Goal: Task Accomplishment & Management: Manage account settings

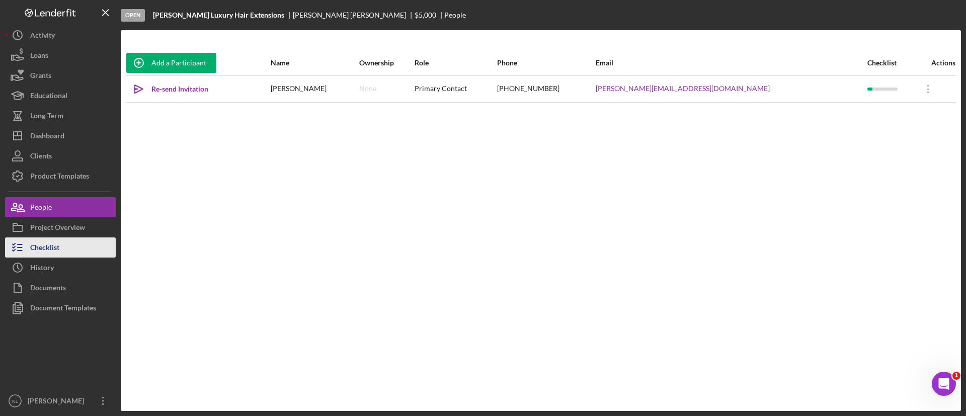
click at [58, 248] on div "Checklist" at bounding box center [44, 248] width 29 height 23
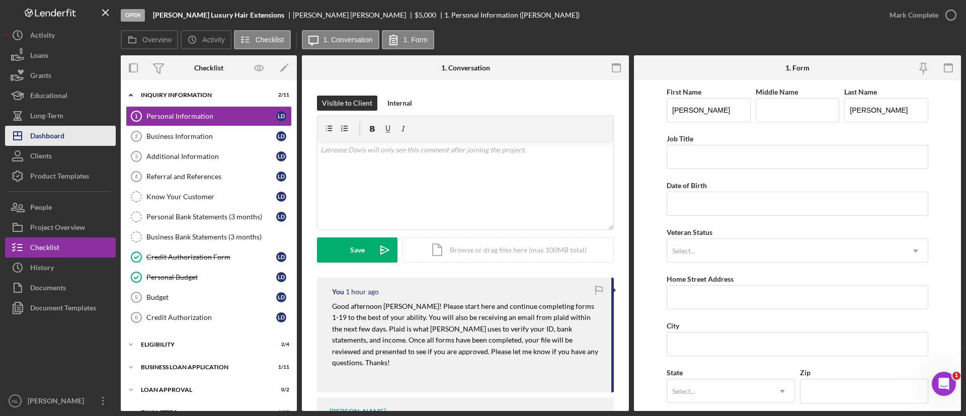
click at [88, 127] on button "Icon/Dashboard Dashboard" at bounding box center [60, 136] width 111 height 20
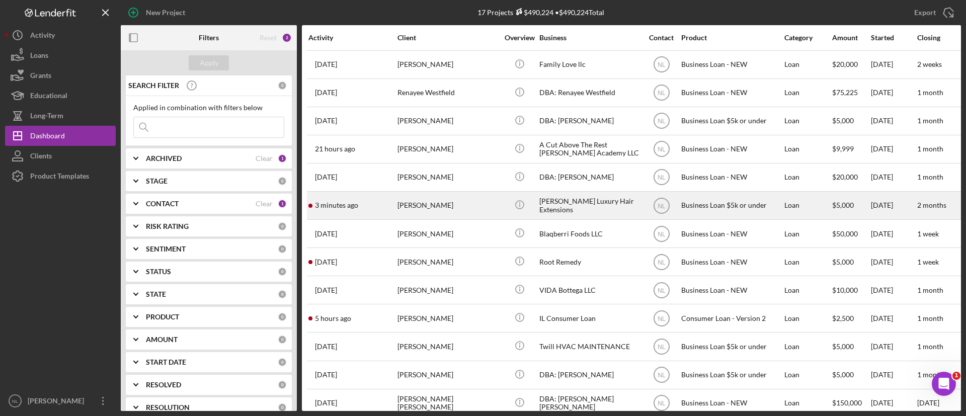
click at [452, 203] on div "[PERSON_NAME]" at bounding box center [447, 205] width 101 height 27
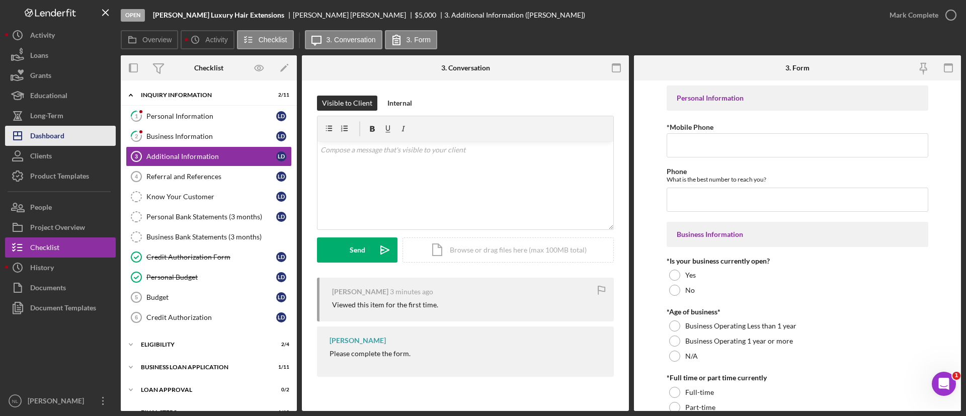
click at [78, 138] on button "Icon/Dashboard Dashboard" at bounding box center [60, 136] width 111 height 20
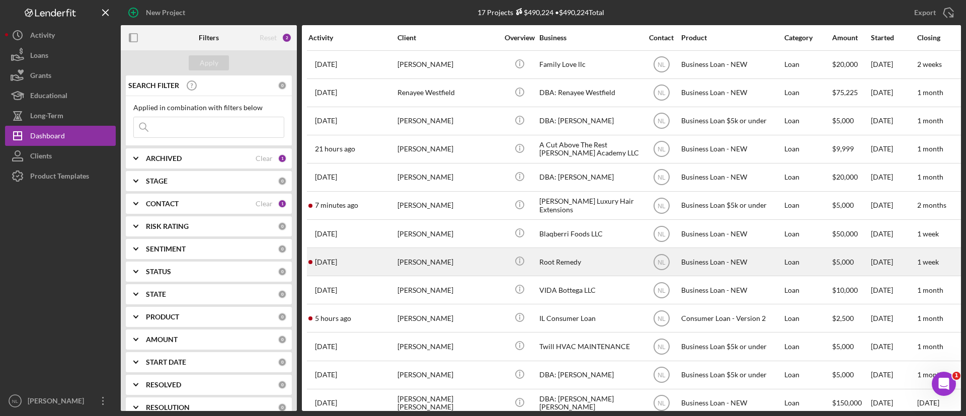
scroll to position [136, 0]
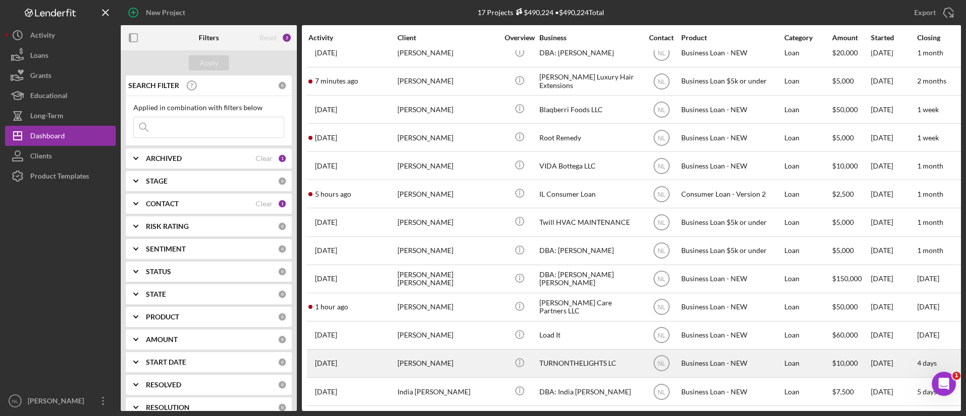
click at [476, 350] on div "[PERSON_NAME]" at bounding box center [447, 363] width 101 height 27
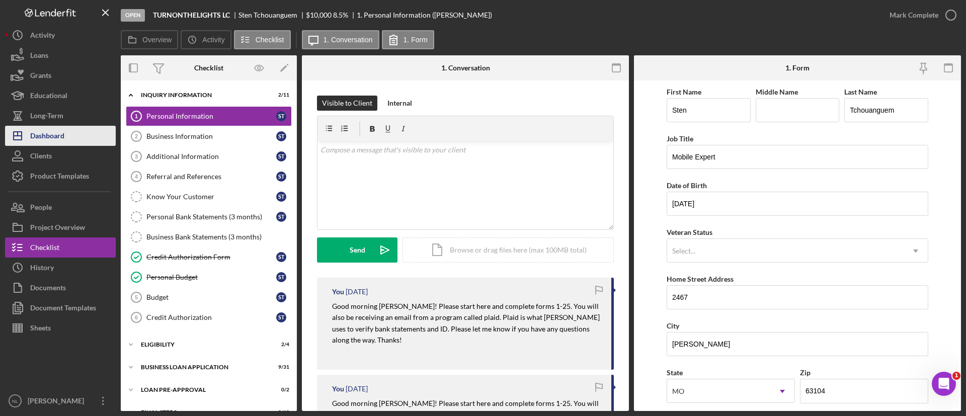
click at [59, 131] on div "Dashboard" at bounding box center [47, 137] width 34 height 23
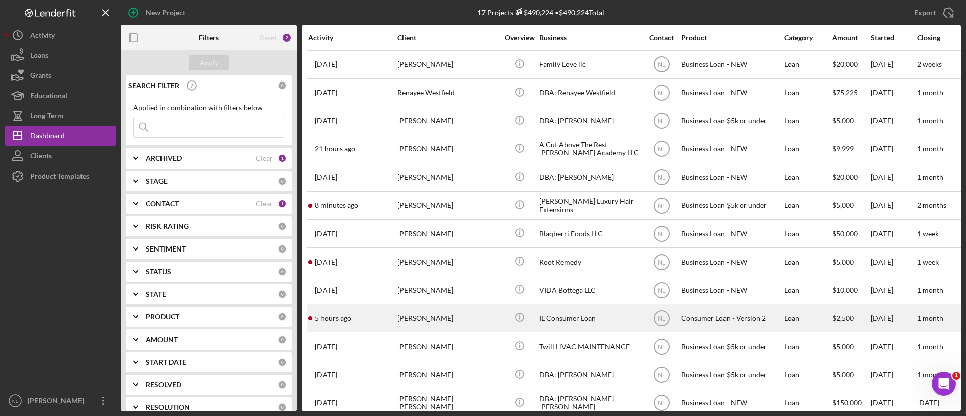
click at [472, 323] on div "[PERSON_NAME]" at bounding box center [447, 318] width 101 height 27
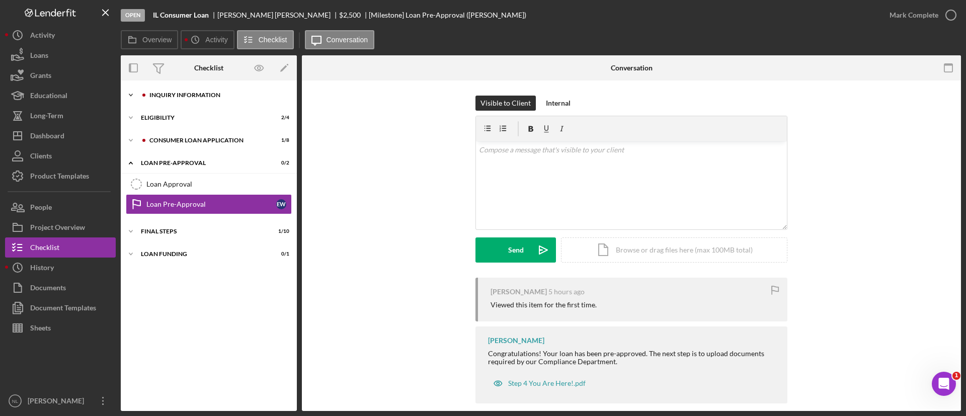
click at [219, 98] on div "Icon/Expander Inquiry Information 2 / 8" at bounding box center [209, 95] width 176 height 20
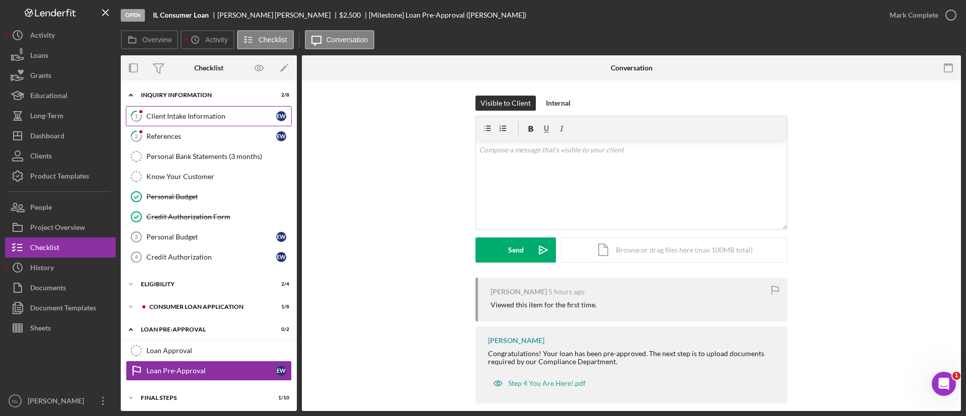
click at [218, 113] on div "Client Intake Information" at bounding box center [211, 116] width 130 height 8
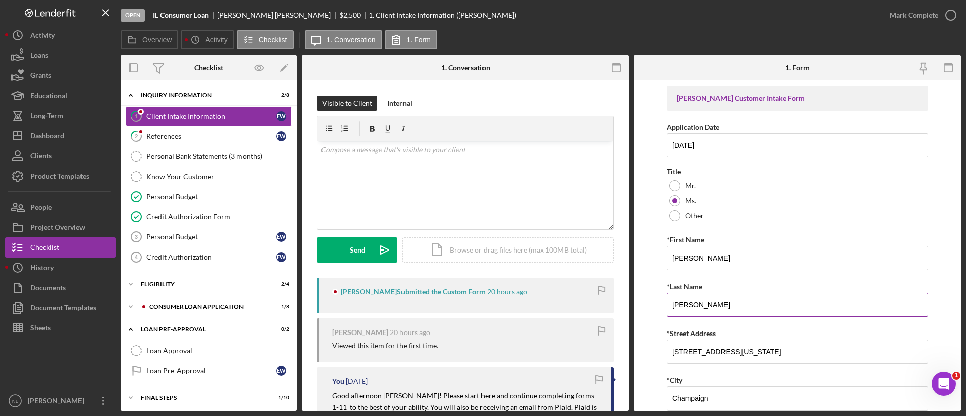
scroll to position [759, 0]
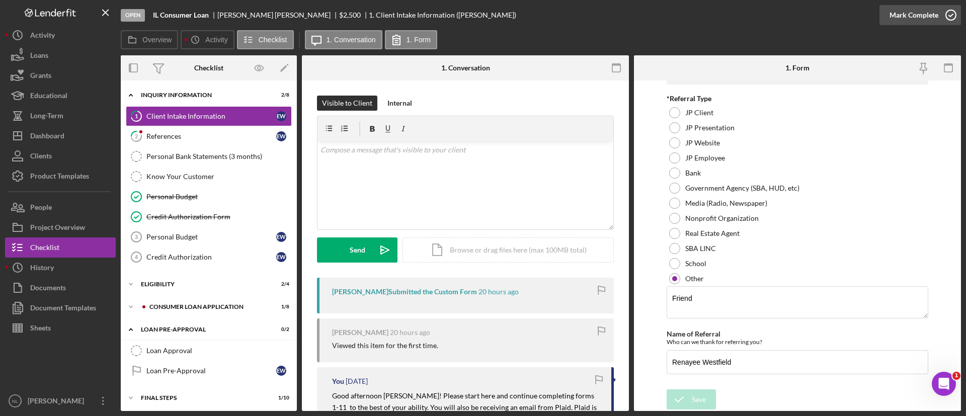
click at [901, 15] on div "Mark Complete" at bounding box center [913, 15] width 49 height 20
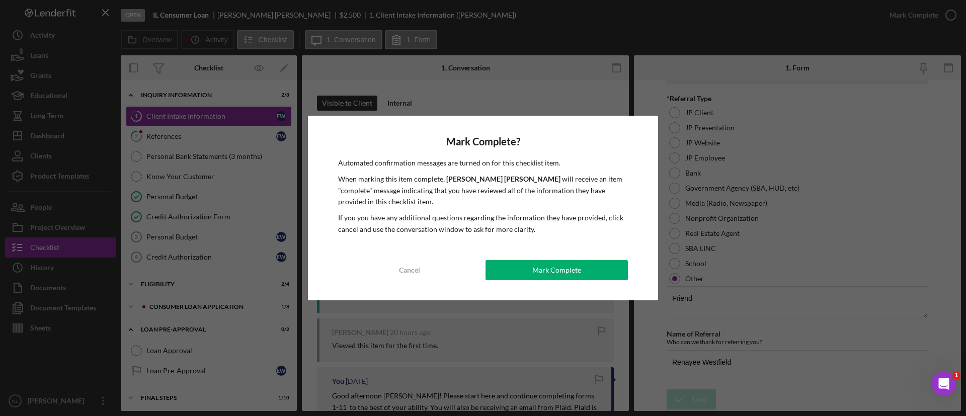
click at [563, 280] on div "Mark Complete? Automated confirmation messages are turned on for this checklist…" at bounding box center [483, 208] width 350 height 185
click at [535, 279] on div "Mark Complete" at bounding box center [556, 270] width 49 height 20
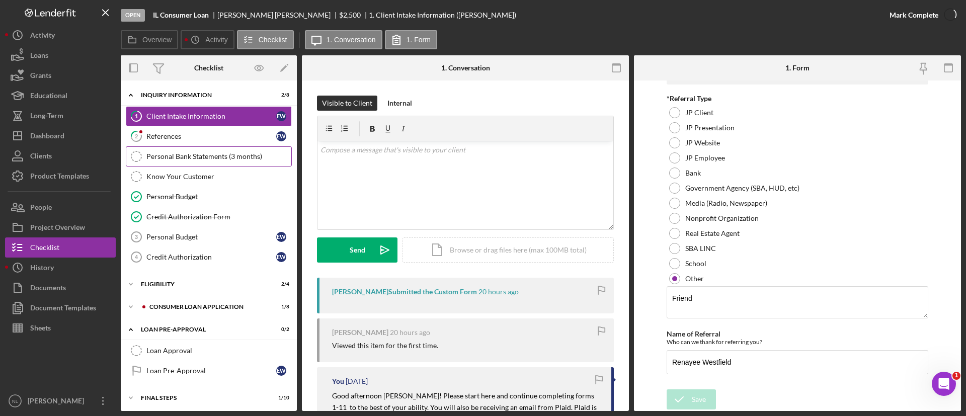
scroll to position [799, 0]
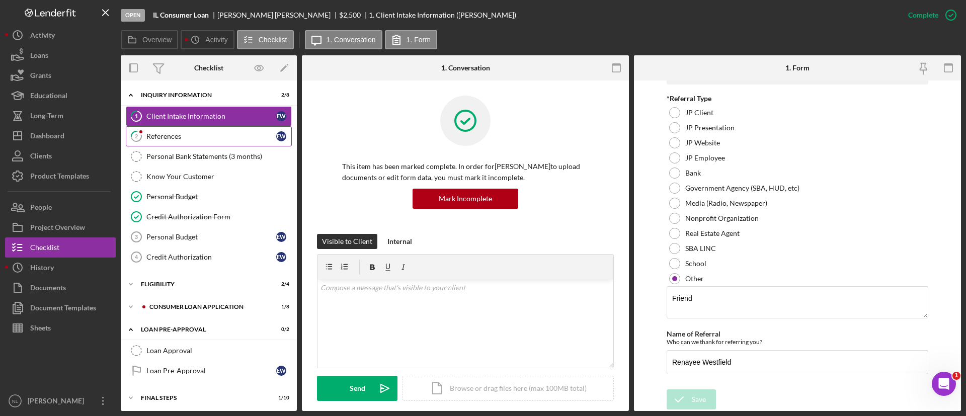
click at [222, 134] on div "References" at bounding box center [211, 136] width 130 height 8
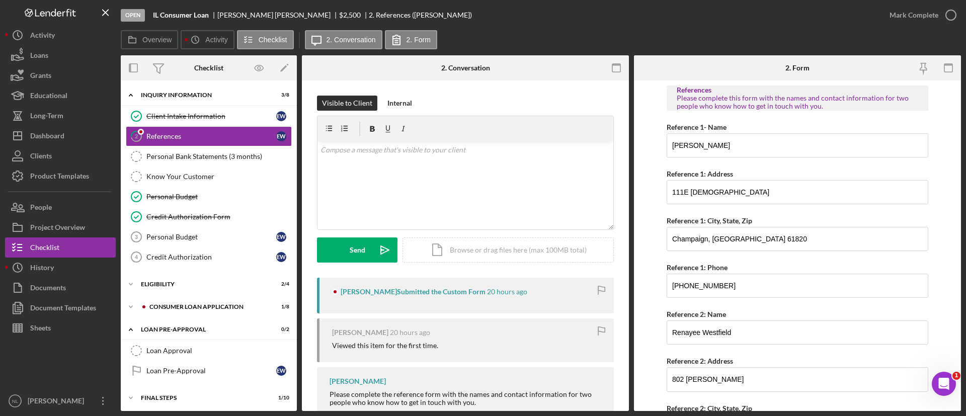
scroll to position [111, 0]
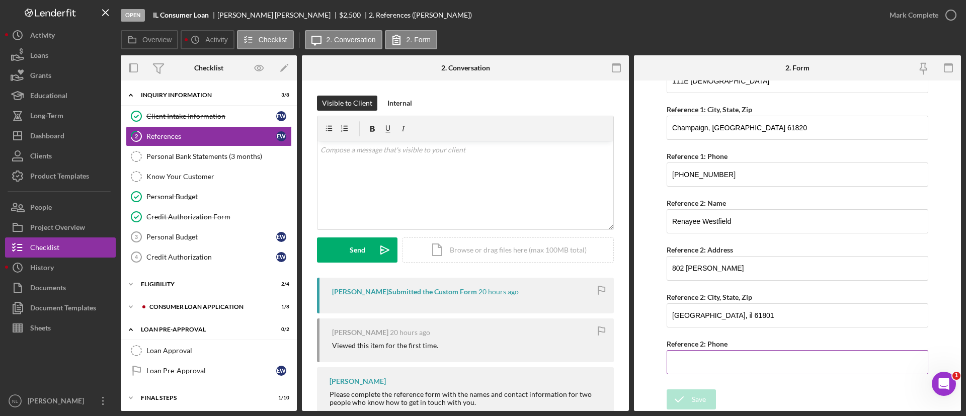
click at [696, 360] on input "Reference 2: Phone" at bounding box center [797, 362] width 262 height 24
type input "[PHONE_NUMBER]"
click at [701, 404] on div "Save" at bounding box center [699, 399] width 14 height 20
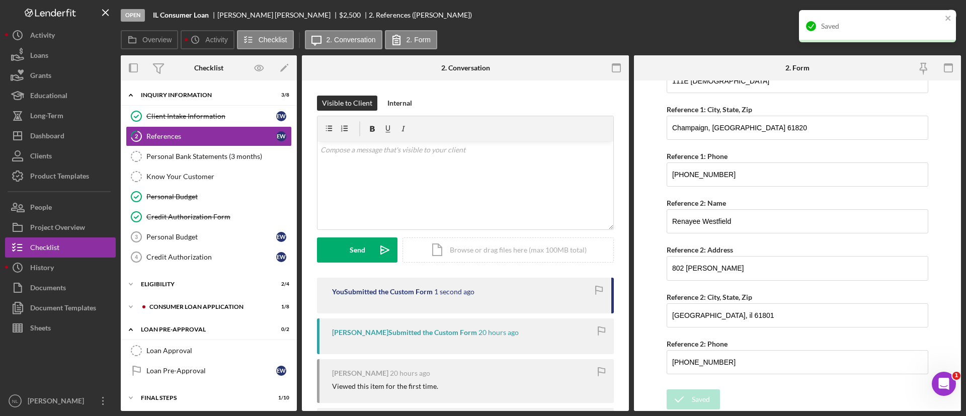
click at [950, 12] on div "Saved" at bounding box center [877, 26] width 157 height 32
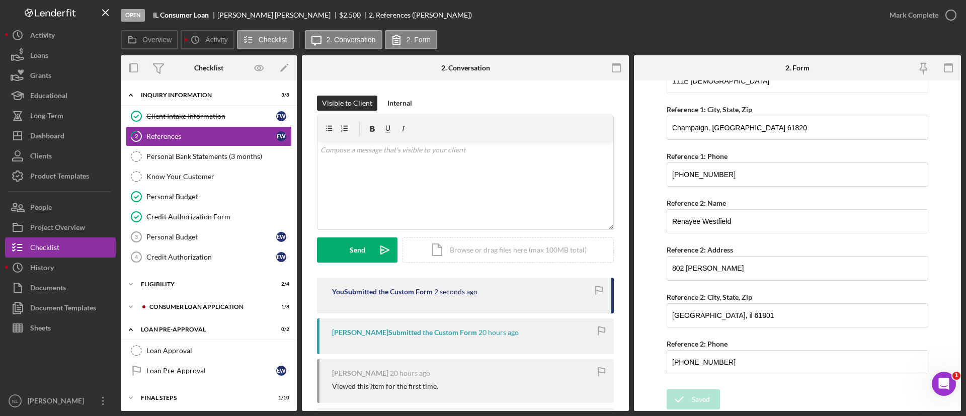
click at [940, 16] on div "Open IL Consumer Loan [PERSON_NAME] $2,500 $2,500 2. References ([PERSON_NAME])…" at bounding box center [483, 208] width 966 height 416
click at [939, 18] on icon "button" at bounding box center [950, 15] width 25 height 25
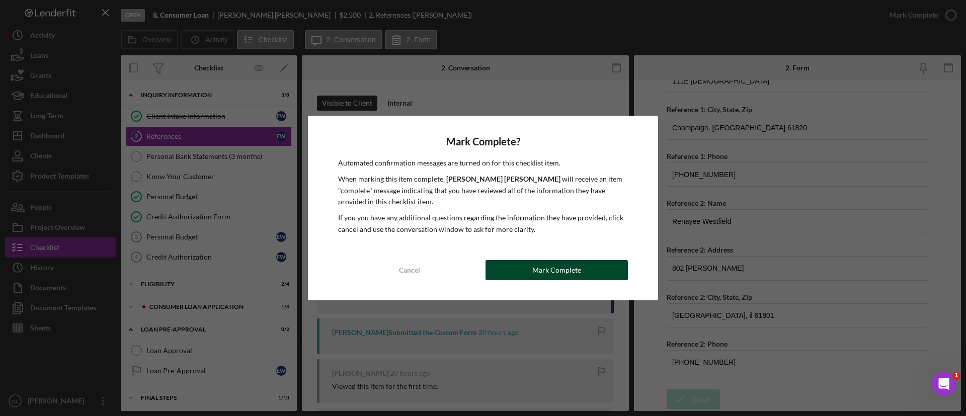
click at [544, 264] on div "Mark Complete" at bounding box center [556, 270] width 49 height 20
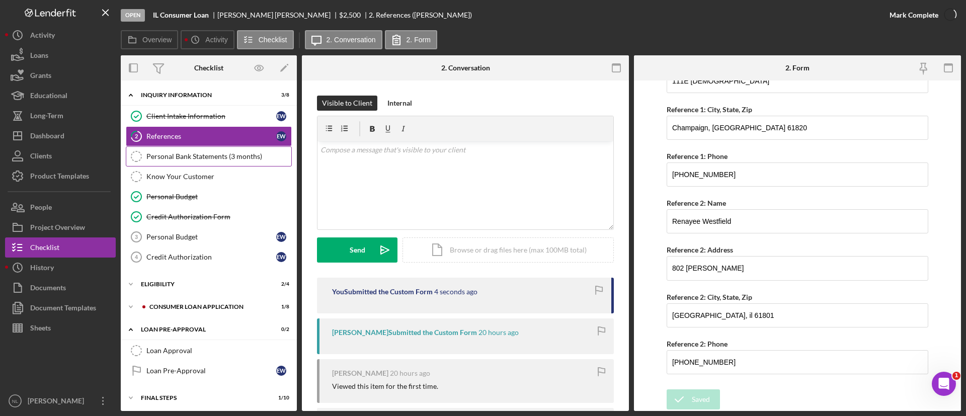
scroll to position [0, 0]
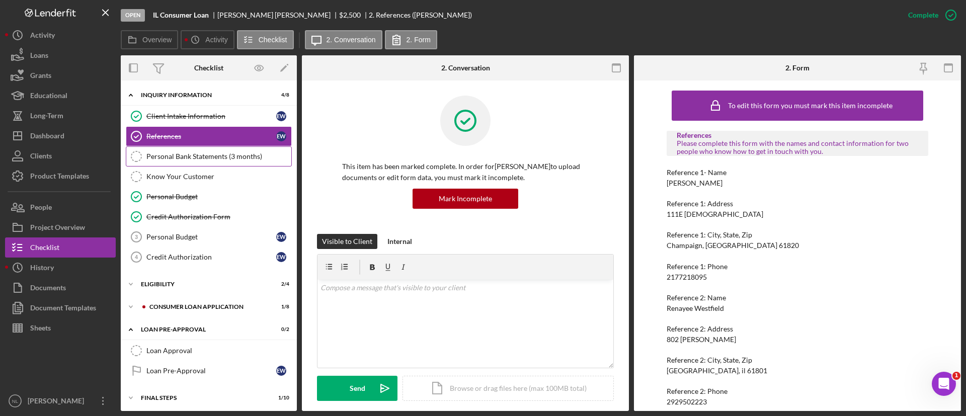
click at [140, 151] on icon "Personal Bank Statements (3 months)" at bounding box center [136, 156] width 25 height 25
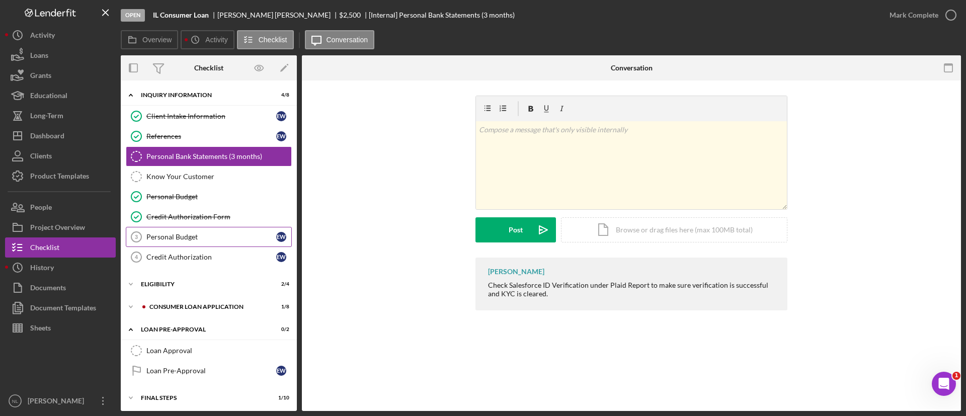
click at [174, 233] on div "Personal Budget" at bounding box center [211, 237] width 130 height 8
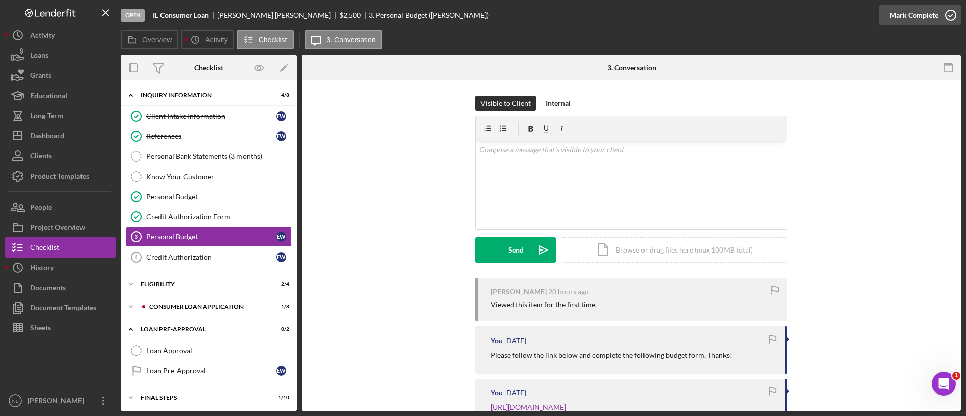
click at [885, 11] on button "Mark Complete" at bounding box center [919, 15] width 81 height 20
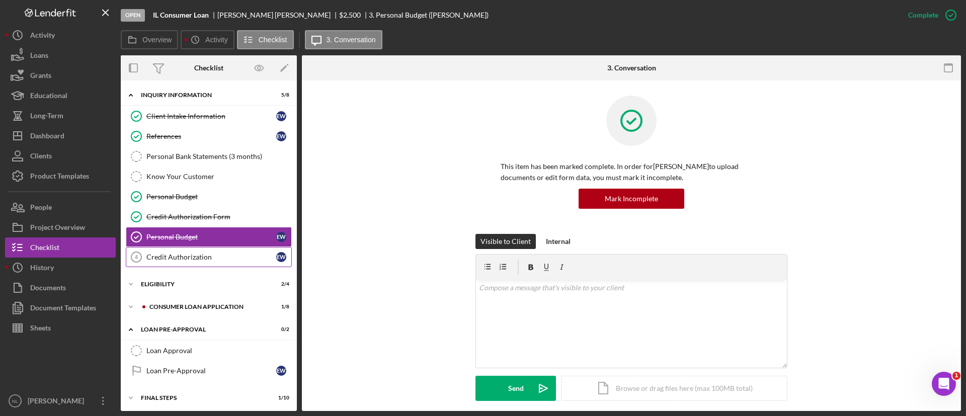
click at [221, 253] on div "Credit Authorization" at bounding box center [211, 257] width 130 height 8
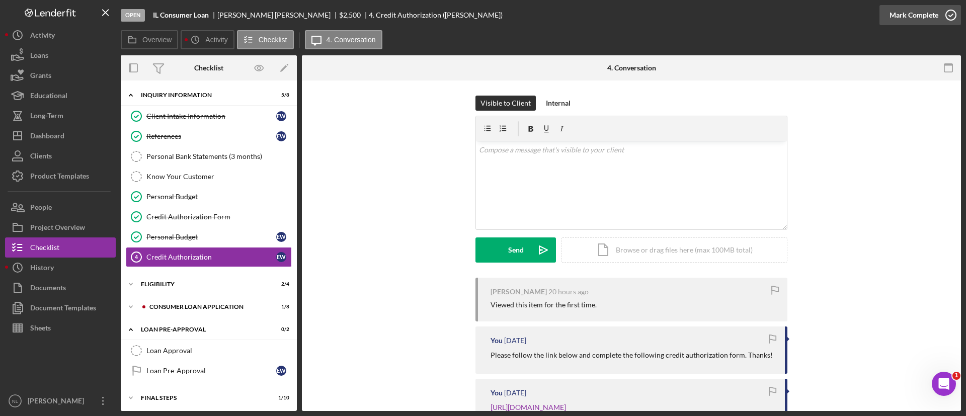
click at [905, 9] on div "Mark Complete" at bounding box center [913, 15] width 49 height 20
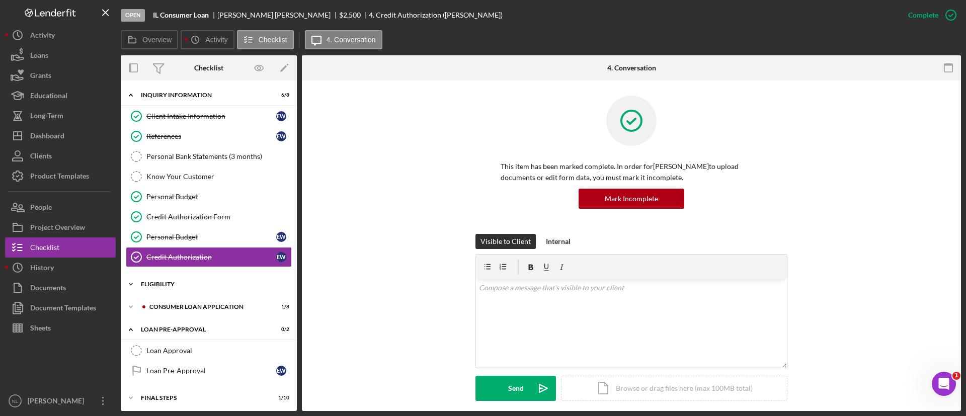
click at [200, 286] on div "Eligibility" at bounding box center [212, 284] width 143 height 6
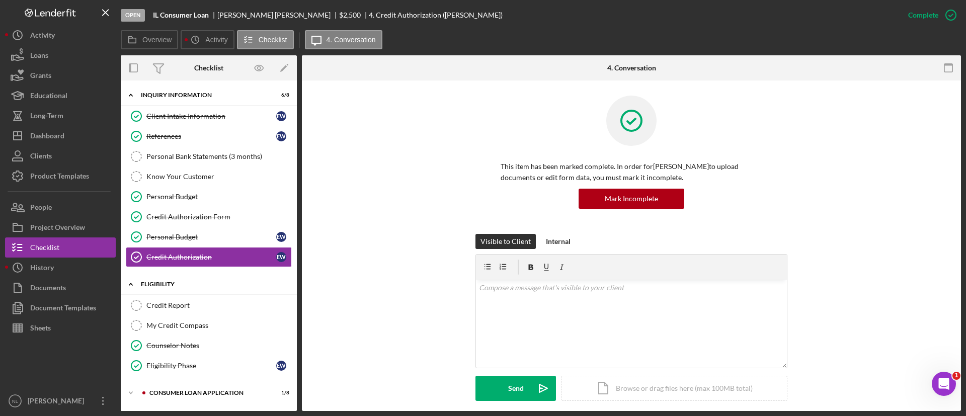
scroll to position [80, 0]
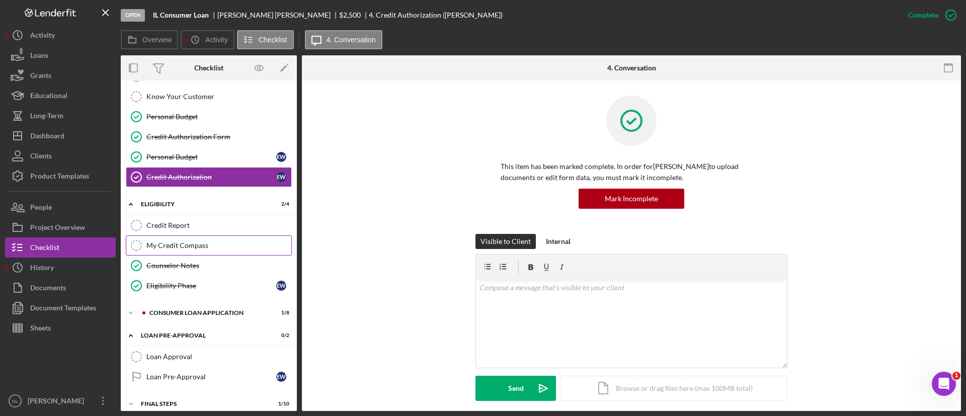
click at [196, 253] on link "My Credit Compass My Credit Compass" at bounding box center [209, 245] width 166 height 20
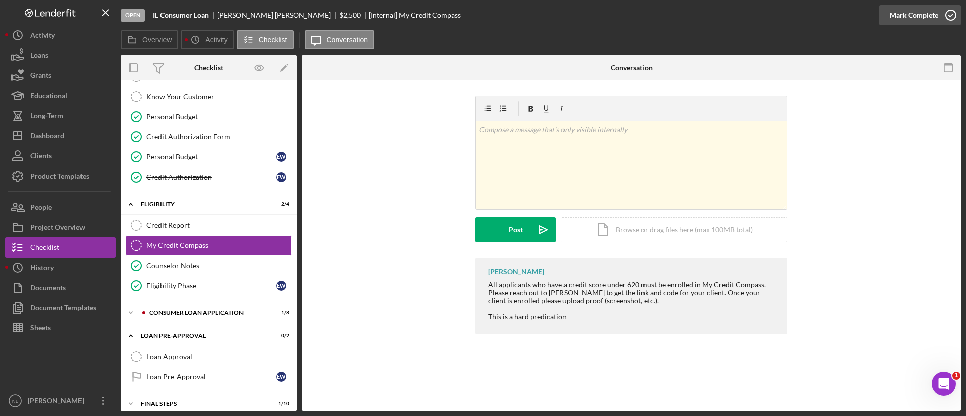
click at [902, 8] on div "Mark Complete" at bounding box center [913, 15] width 49 height 20
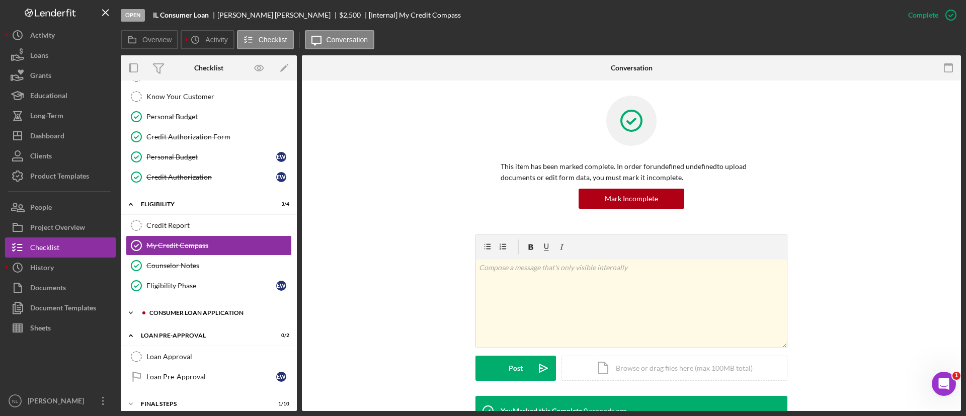
click at [248, 308] on div "Icon/Expander Consumer Loan Application 1 / 8" at bounding box center [209, 313] width 176 height 20
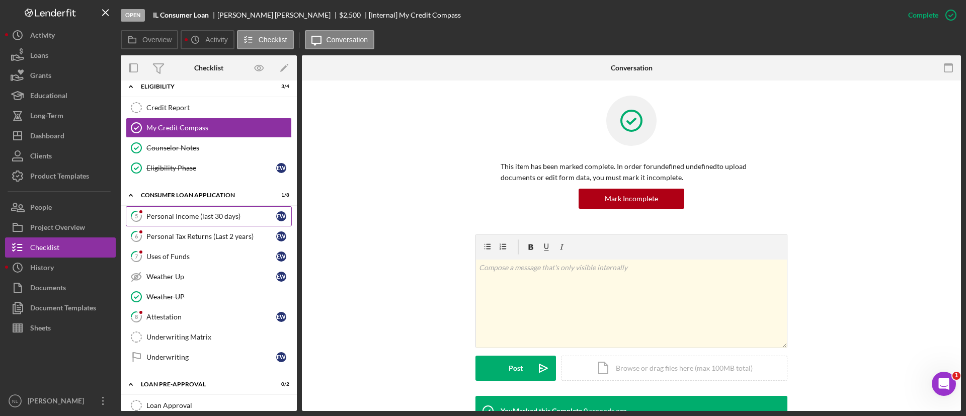
scroll to position [199, 0]
click at [201, 212] on div "Personal Income (last 30 days)" at bounding box center [211, 215] width 130 height 8
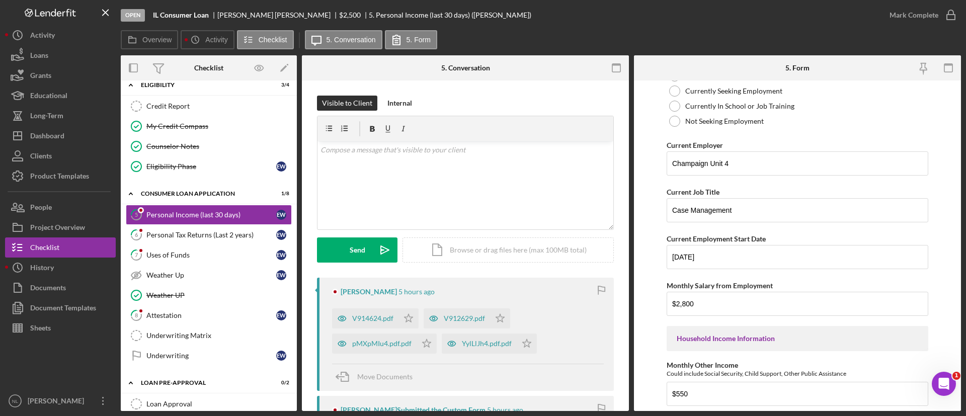
scroll to position [110, 0]
click at [406, 320] on polygon "button" at bounding box center [408, 318] width 9 height 8
click at [482, 319] on div "V912629.pdf" at bounding box center [464, 318] width 41 height 8
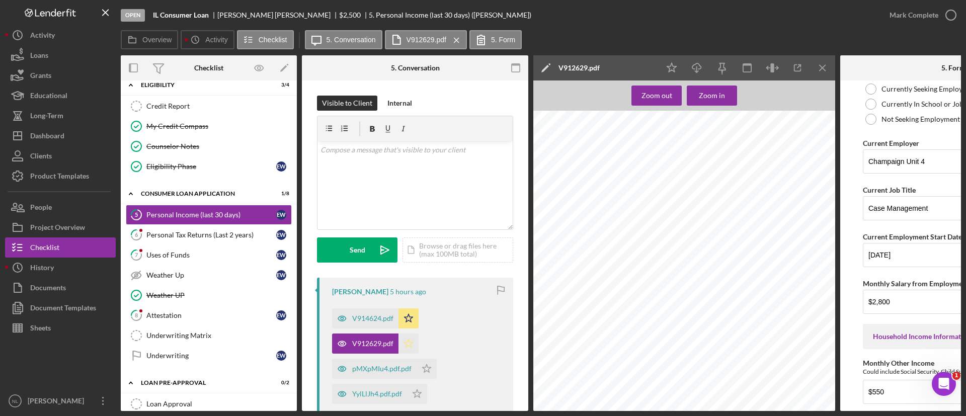
click at [411, 346] on icon "Icon/Star" at bounding box center [408, 343] width 20 height 20
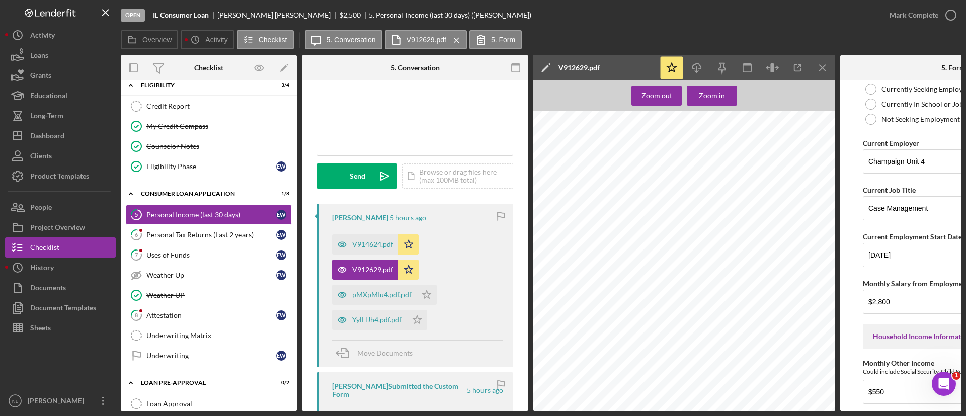
click at [377, 280] on div "pMXpMIu4.pdf.pdf Icon/Star" at bounding box center [387, 292] width 110 height 25
click at [376, 282] on div "pMXpMIu4.pdf.pdf Icon/Star" at bounding box center [387, 292] width 110 height 25
click at [376, 285] on div "pMXpMIu4.pdf.pdf" at bounding box center [374, 295] width 84 height 20
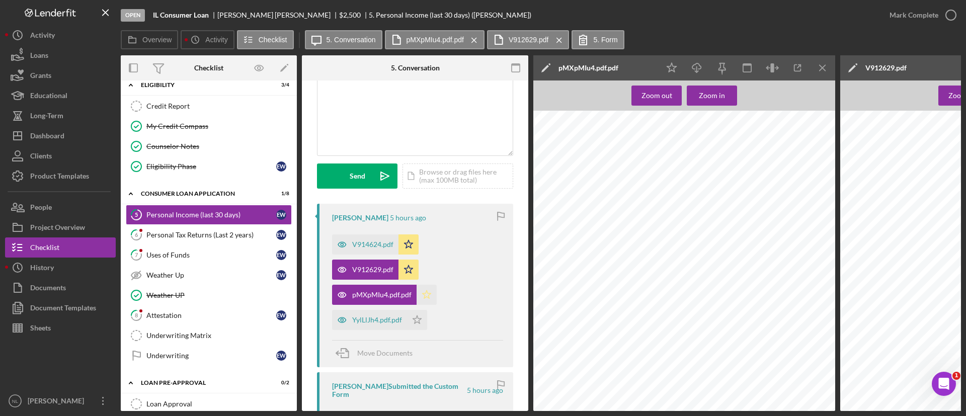
click at [423, 296] on icon "Icon/Star" at bounding box center [426, 295] width 20 height 20
click at [416, 326] on icon "Icon/Star" at bounding box center [417, 320] width 20 height 20
click at [824, 70] on line "button" at bounding box center [822, 68] width 6 height 6
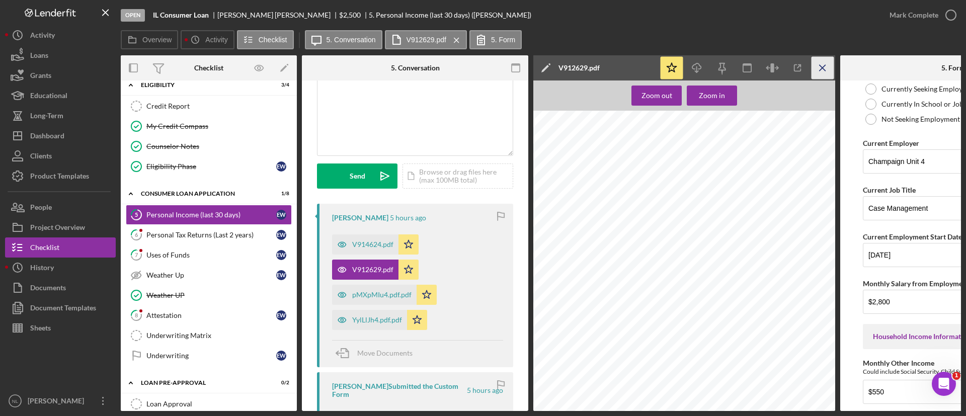
click at [821, 66] on line "button" at bounding box center [822, 68] width 6 height 6
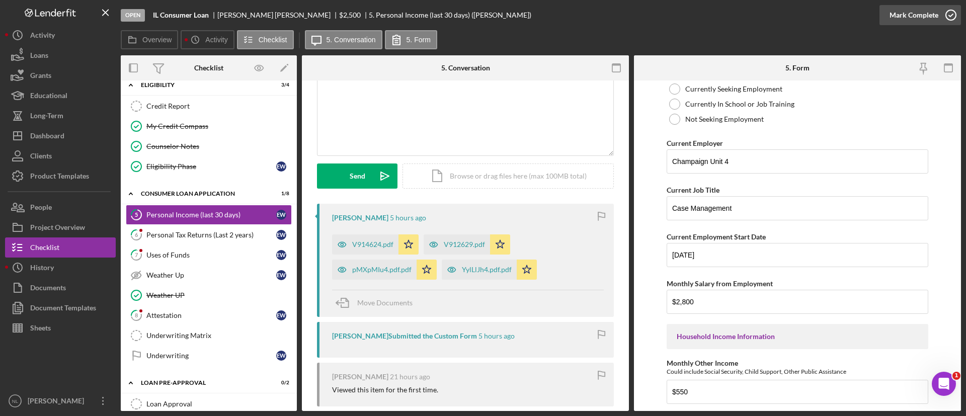
click at [887, 21] on button "Mark Complete" at bounding box center [919, 15] width 81 height 20
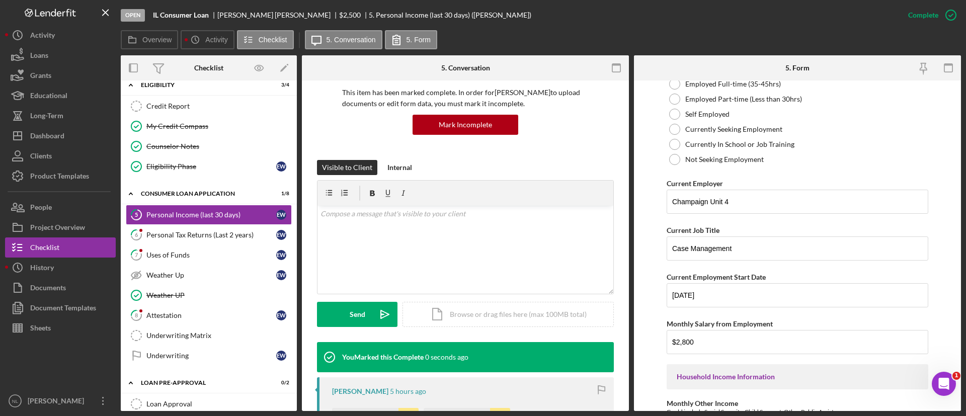
scroll to position [150, 0]
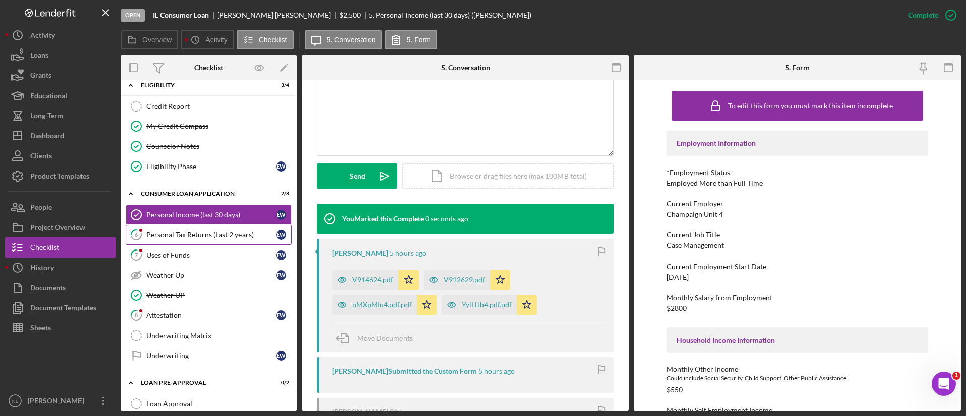
click at [263, 240] on link "6 Personal Tax Returns (Last 2 years) E W" at bounding box center [209, 235] width 166 height 20
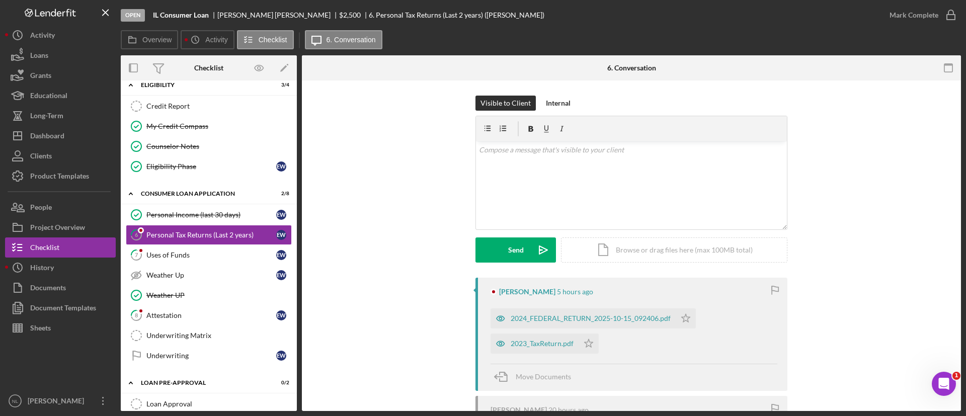
click at [572, 330] on div "2023_TaxReturn.pdf Icon/Star" at bounding box center [546, 340] width 113 height 25
click at [570, 322] on div "2024_FEDERAL_RETURN_2025-10-15_092406.pdf" at bounding box center [590, 318] width 160 height 8
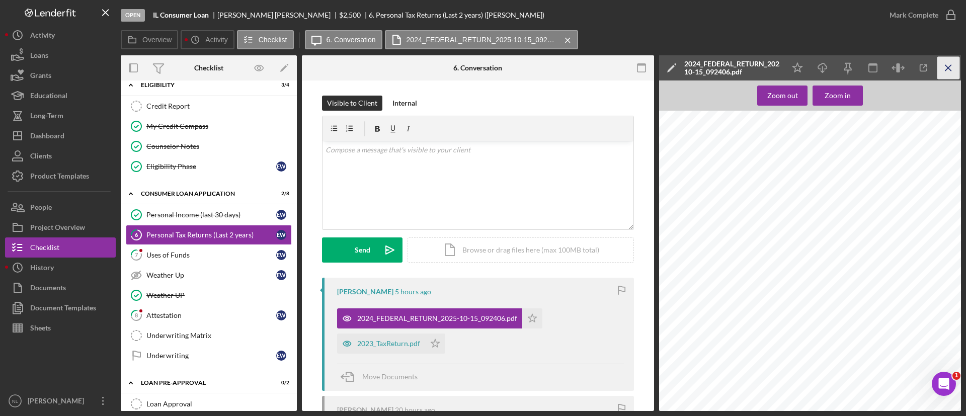
click at [939, 67] on icon "Icon/Menu Close" at bounding box center [948, 68] width 23 height 23
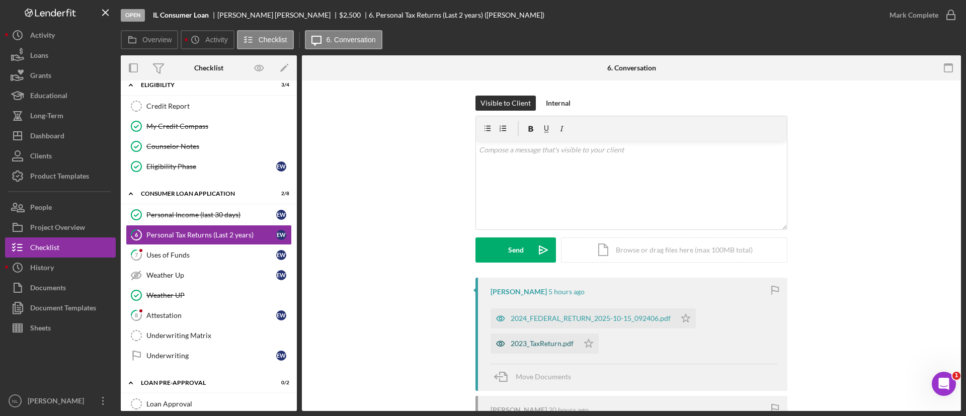
click at [526, 339] on div "2023_TaxReturn.pdf" at bounding box center [541, 343] width 63 height 8
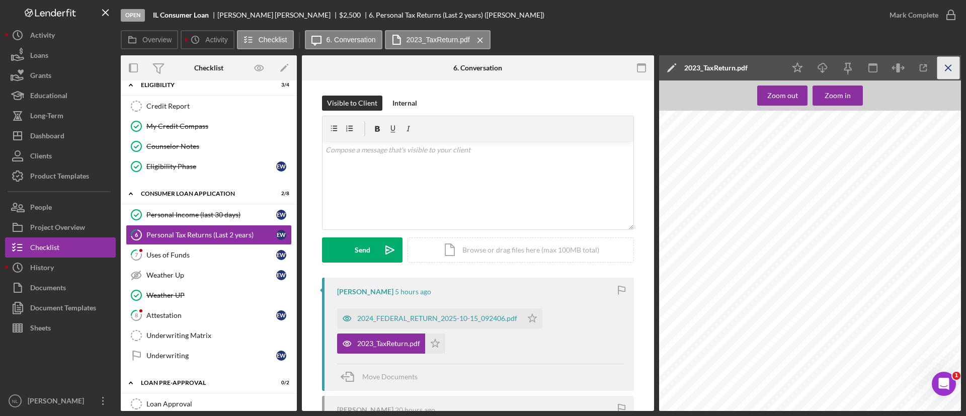
click at [951, 70] on line "button" at bounding box center [948, 68] width 6 height 6
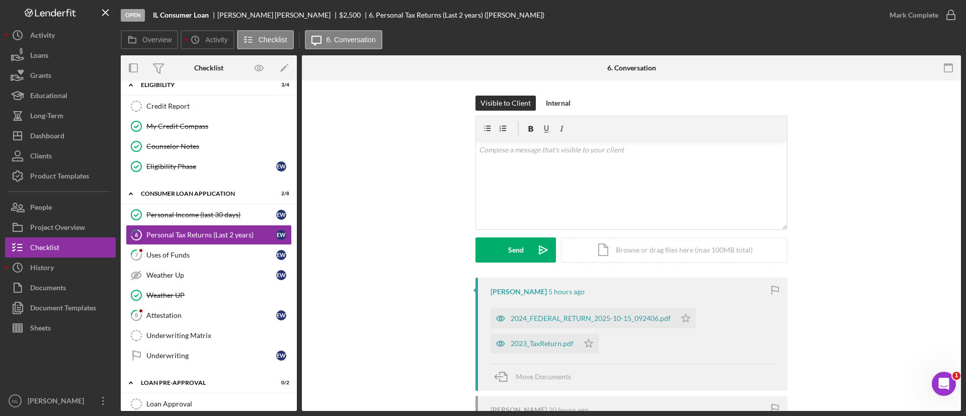
click at [430, 338] on div "[PERSON_NAME] 5 hours ago 2024_FEDERAL_RETURN_2025-10-15_092406.pdf Icon/Star 2…" at bounding box center [631, 390] width 629 height 224
click at [590, 347] on icon "Icon/Star" at bounding box center [588, 343] width 20 height 20
click at [684, 314] on polygon "button" at bounding box center [685, 318] width 9 height 8
click at [911, 15] on div "Mark Complete" at bounding box center [913, 15] width 49 height 20
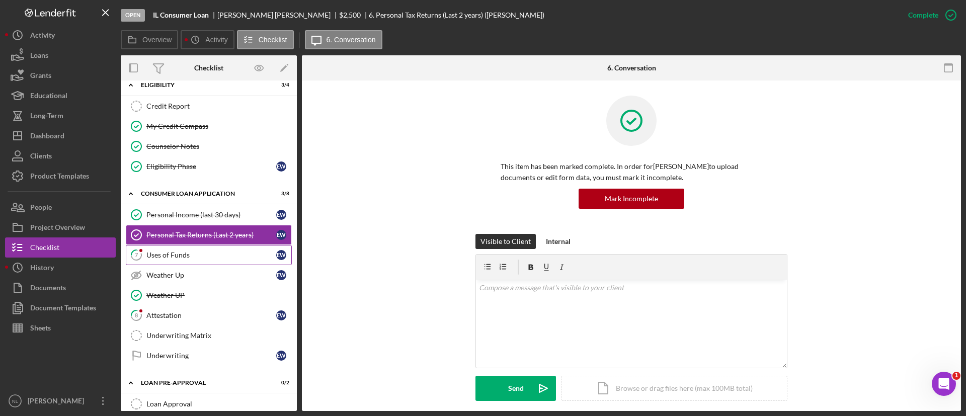
click at [220, 255] on div "Uses of Funds" at bounding box center [211, 255] width 130 height 8
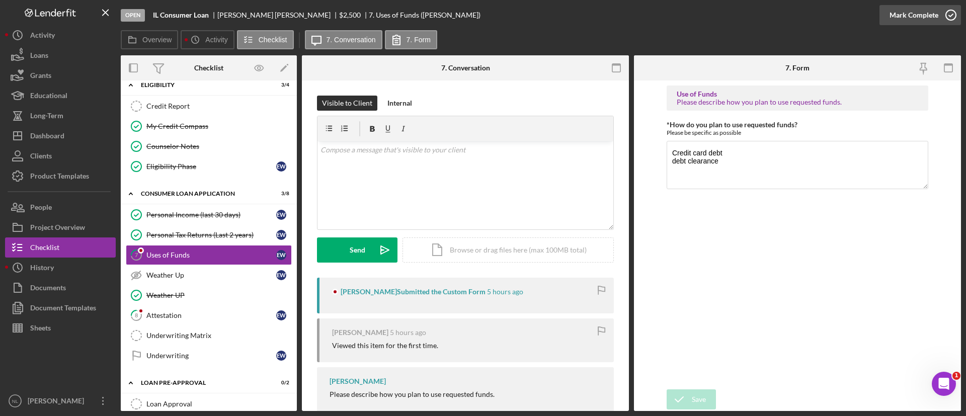
click at [908, 22] on div "Mark Complete" at bounding box center [913, 15] width 49 height 20
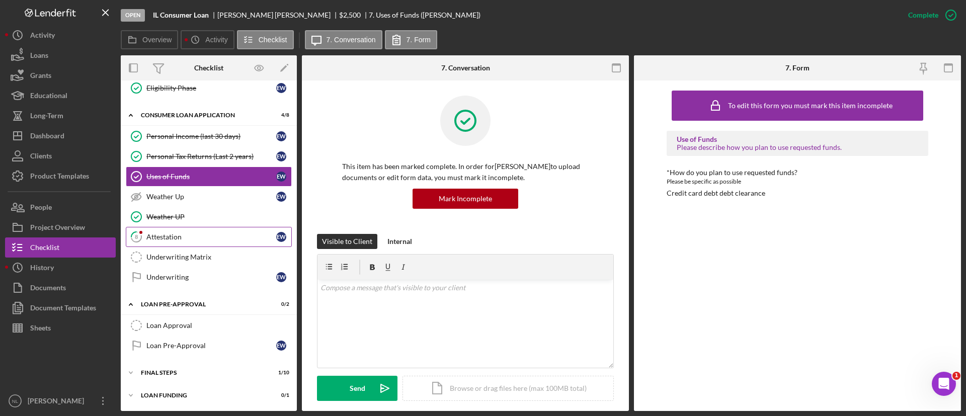
click at [153, 235] on div "Attestation" at bounding box center [211, 237] width 130 height 8
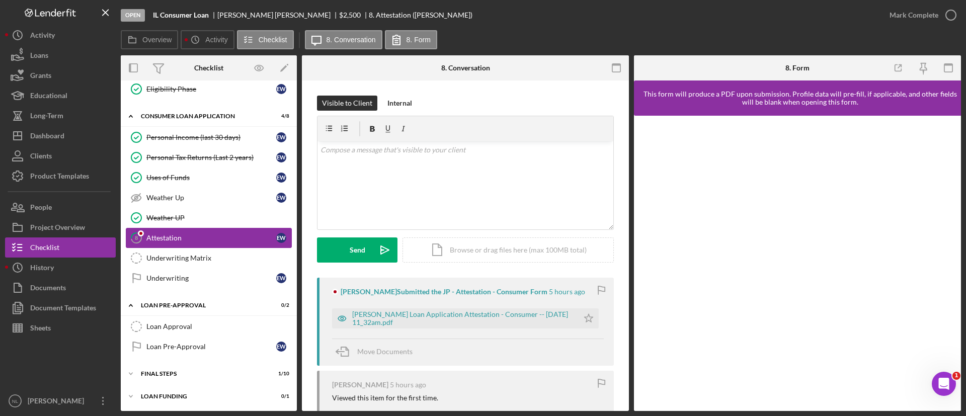
scroll to position [278, 0]
click at [585, 313] on icon "Icon/Star" at bounding box center [588, 318] width 20 height 20
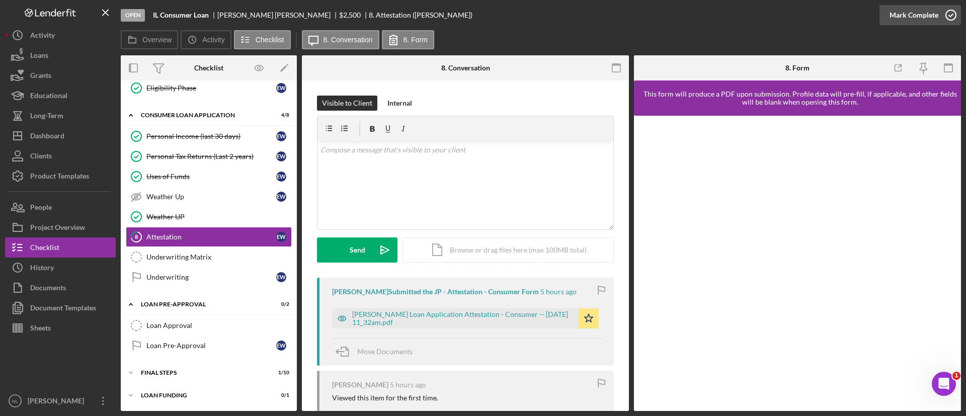
click at [895, 14] on div "Mark Complete" at bounding box center [913, 15] width 49 height 20
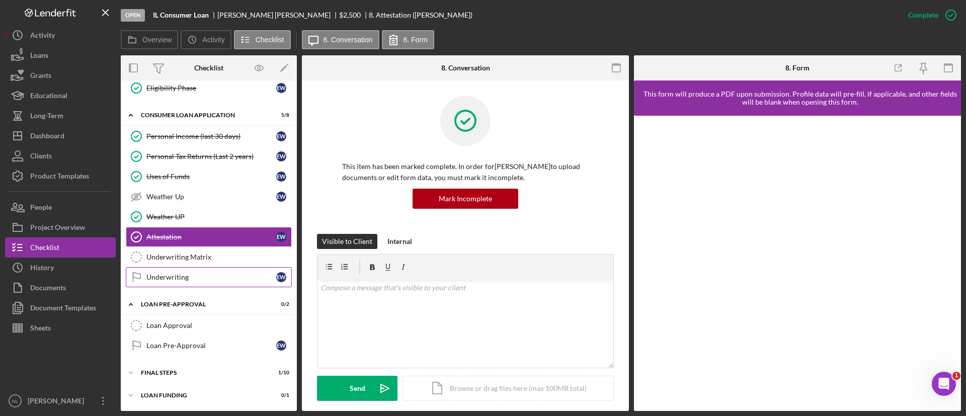
click at [230, 273] on div "Underwriting" at bounding box center [211, 277] width 130 height 8
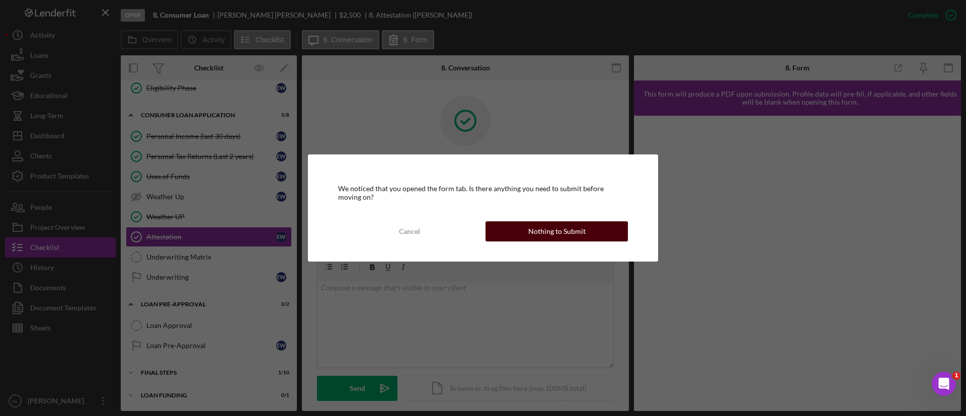
click at [532, 227] on div "Nothing to Submit" at bounding box center [556, 231] width 57 height 20
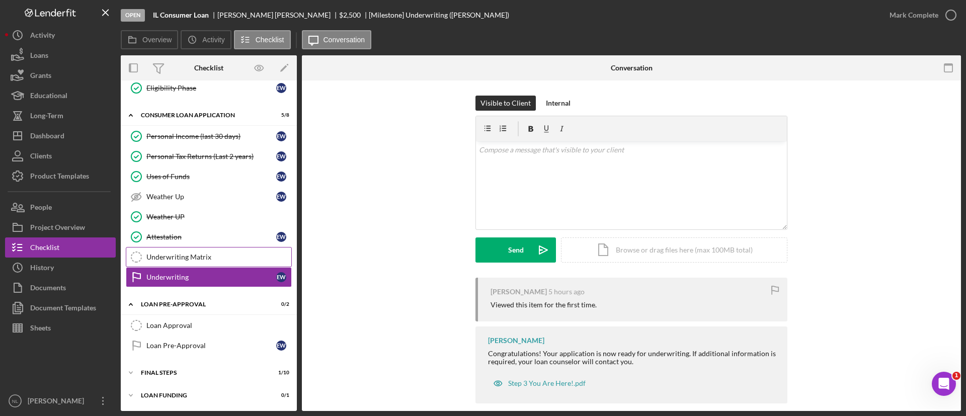
click at [233, 254] on div "Underwriting Matrix" at bounding box center [218, 257] width 145 height 8
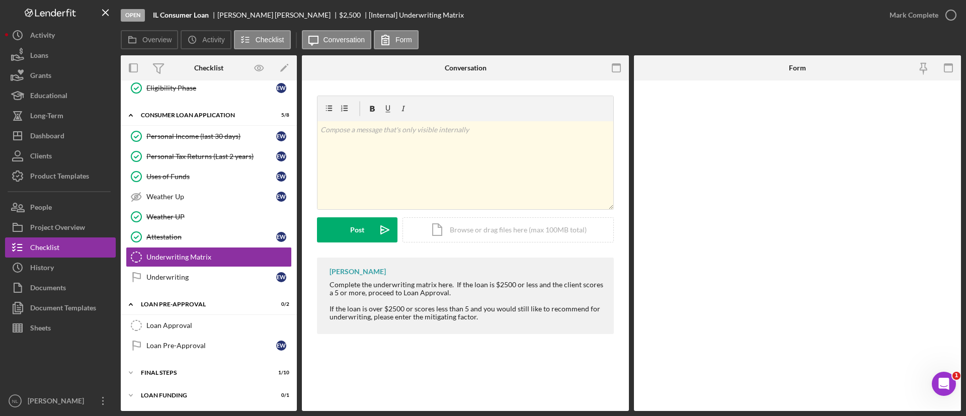
scroll to position [278, 0]
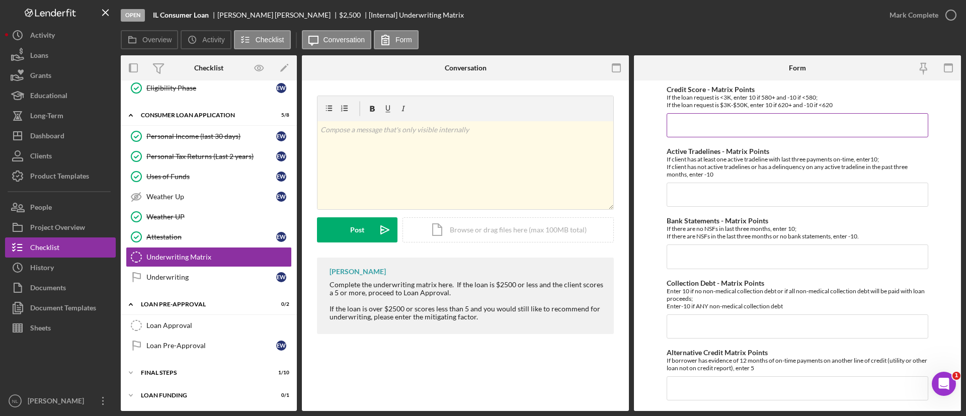
click at [800, 121] on input "Credit Score - Matrix Points" at bounding box center [797, 125] width 262 height 24
type input "10"
click at [736, 200] on input "Active Tradelines - Matrix Points" at bounding box center [797, 195] width 262 height 24
type input "10"
click at [708, 258] on input "Bank Statements - Matrix Points" at bounding box center [797, 256] width 262 height 24
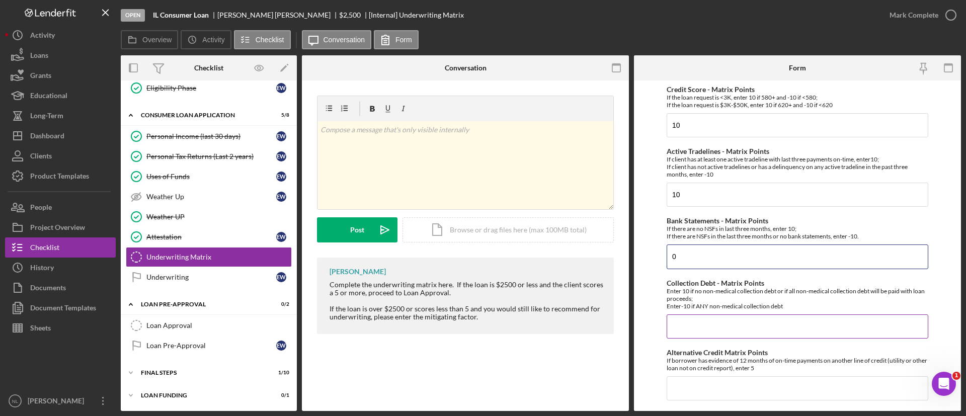
type input "0"
click at [701, 331] on input "Collection Debt - Matrix Points" at bounding box center [797, 326] width 262 height 24
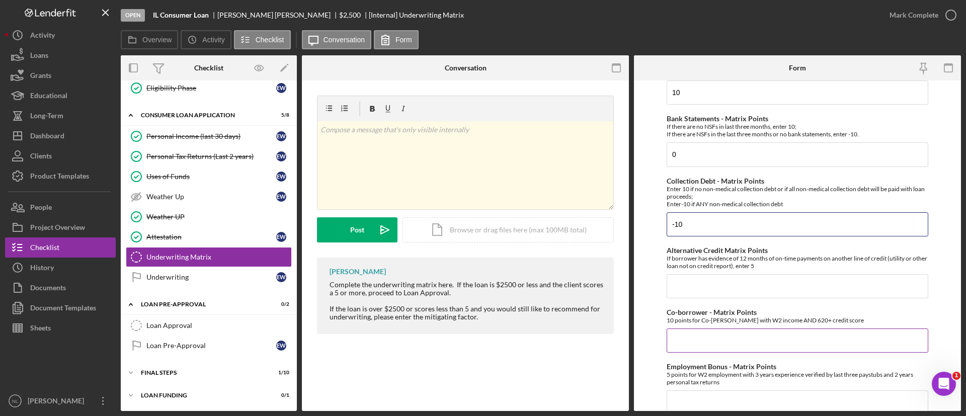
scroll to position [104, 0]
type input "-10"
click at [689, 294] on input "Alternative Credit Matrix Points" at bounding box center [797, 285] width 262 height 24
type input "0"
click at [689, 343] on input "0" at bounding box center [797, 339] width 262 height 24
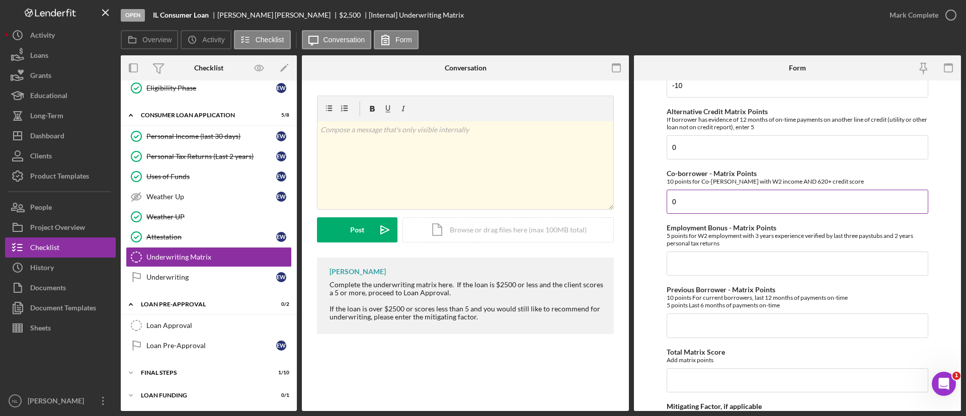
scroll to position [241, 0]
type input "0"
click at [681, 267] on input "Employment Bonus - Matrix Points" at bounding box center [797, 263] width 262 height 24
type input "6"
type input "5"
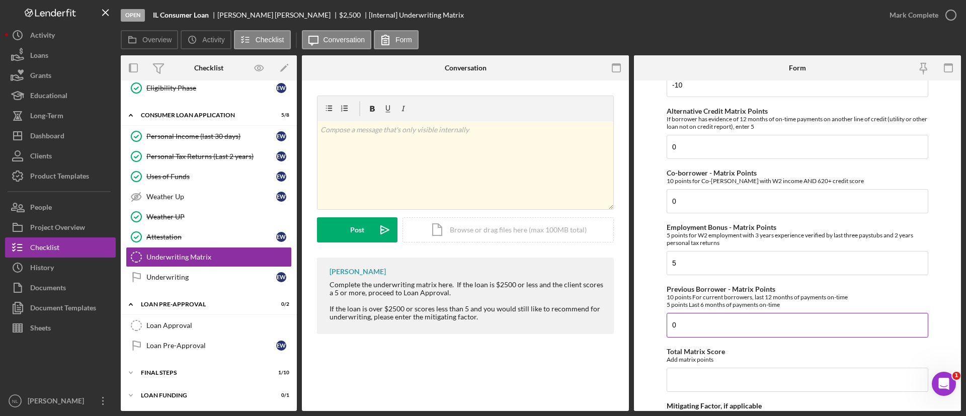
click at [697, 322] on input "0" at bounding box center [797, 325] width 262 height 24
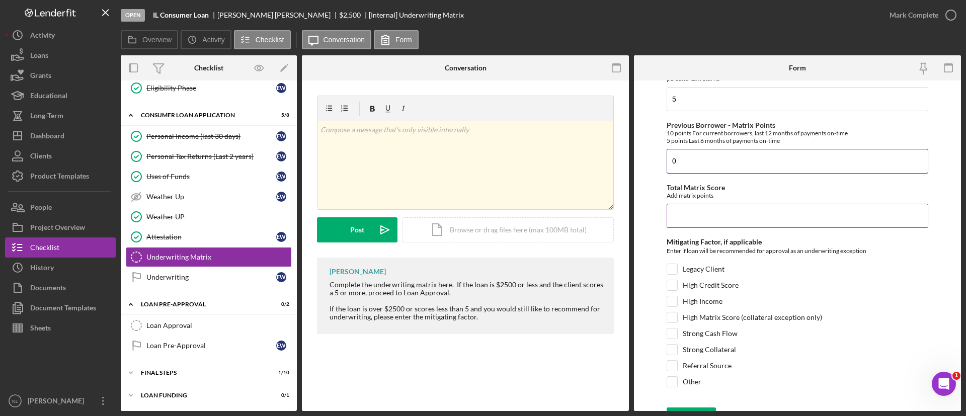
type input "0"
click at [685, 204] on input "Total Matrix Score" at bounding box center [797, 216] width 262 height 24
type input "0"
click at [678, 301] on div "High Income" at bounding box center [797, 304] width 262 height 16
click at [670, 367] on input "Referral Source" at bounding box center [672, 366] width 10 height 10
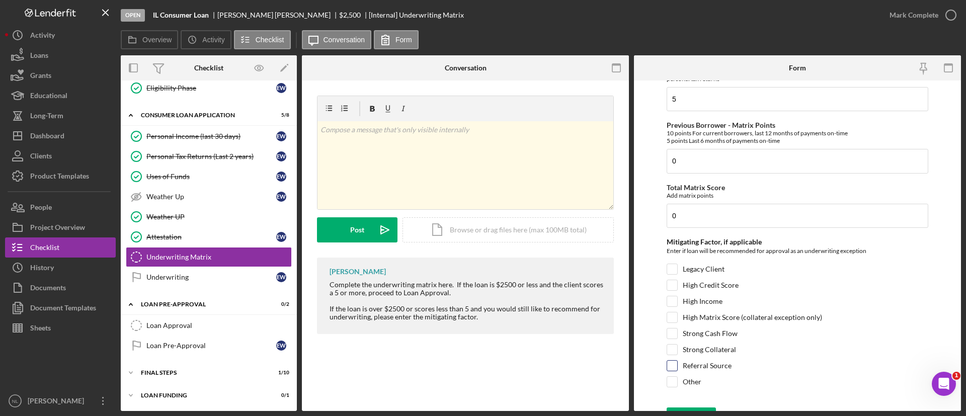
checkbox input "true"
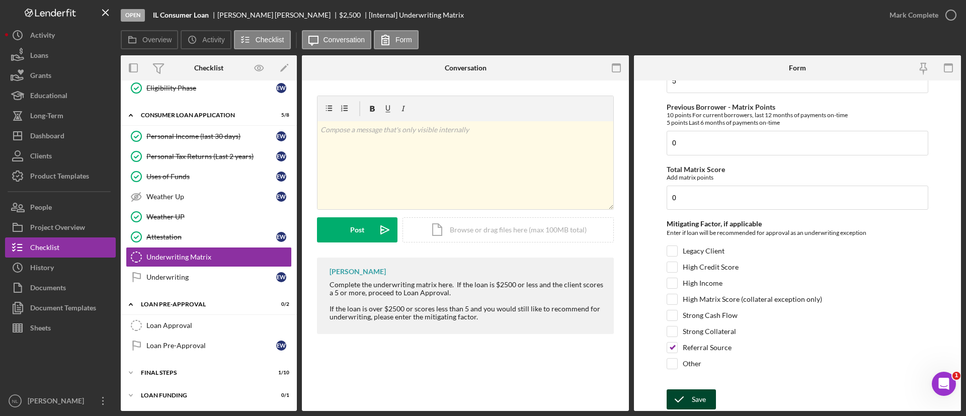
click at [675, 397] on icon "submit" at bounding box center [678, 399] width 25 height 25
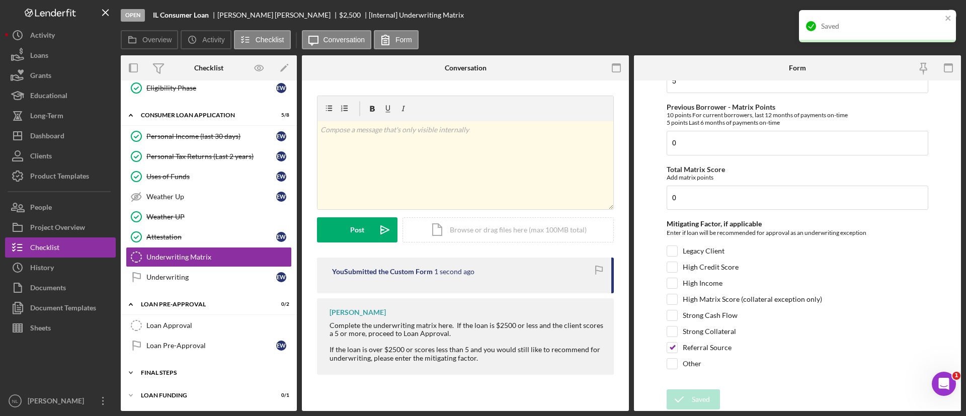
click at [174, 378] on div "Icon/Expander FINAL STEPS 1 / 10" at bounding box center [209, 373] width 176 height 20
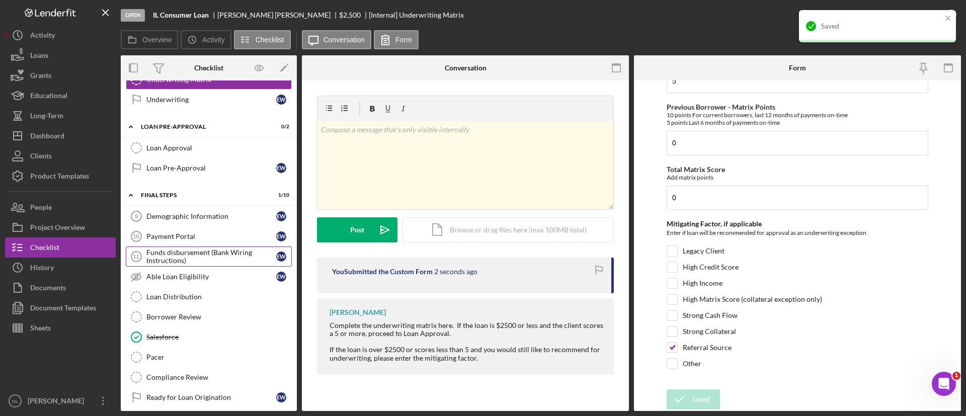
scroll to position [456, 0]
click at [188, 221] on link "Demographic Information 9 Demographic Information E W" at bounding box center [209, 216] width 166 height 20
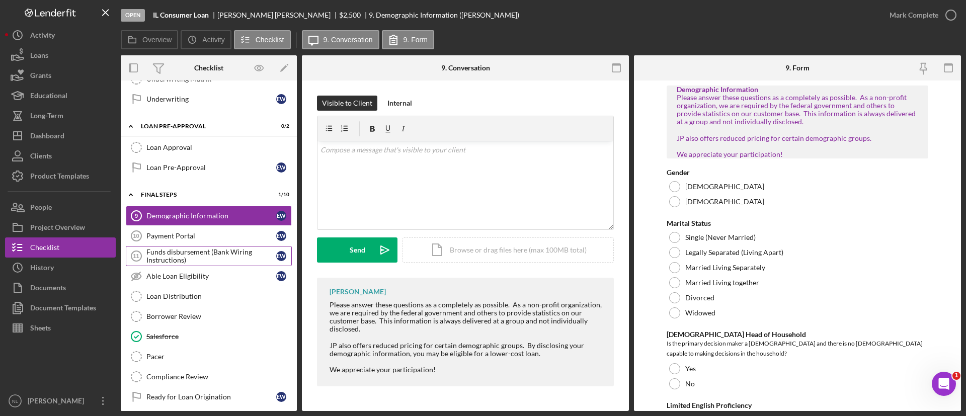
click at [213, 248] on div "Funds disbursement (Bank Wiring Instructions)" at bounding box center [211, 256] width 130 height 16
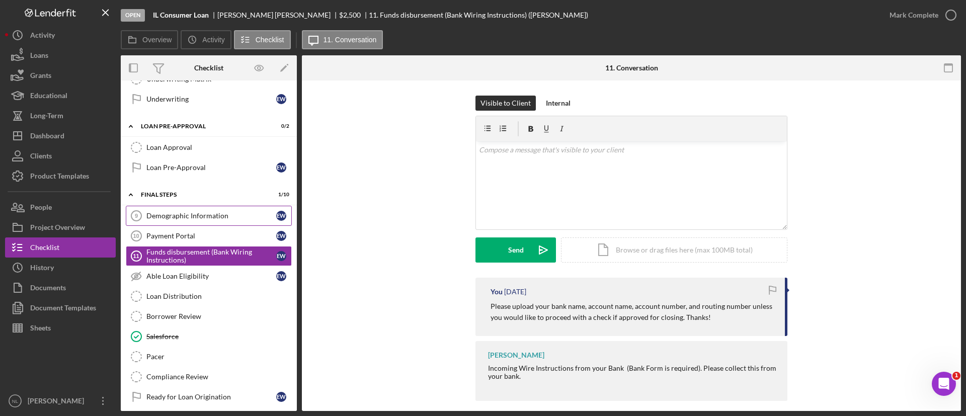
click at [155, 208] on link "Demographic Information 9 Demographic Information E W" at bounding box center [209, 216] width 166 height 20
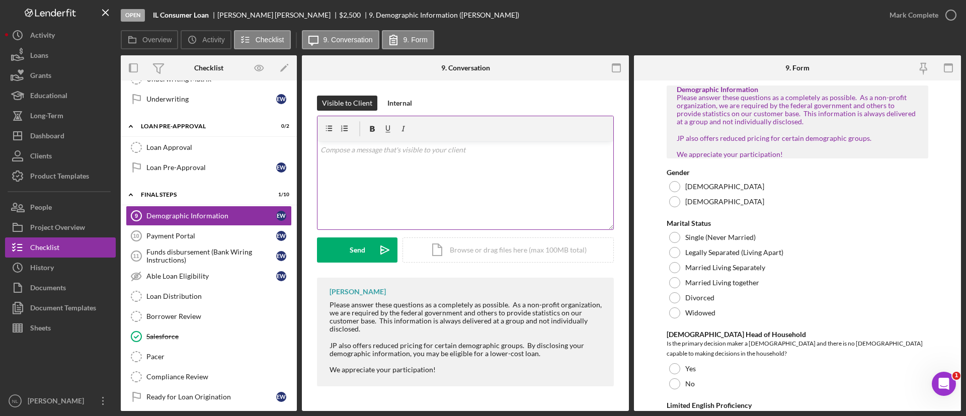
click at [483, 192] on div "v Color teal Color pink Remove color Add row above Add row below Add column bef…" at bounding box center [465, 185] width 296 height 88
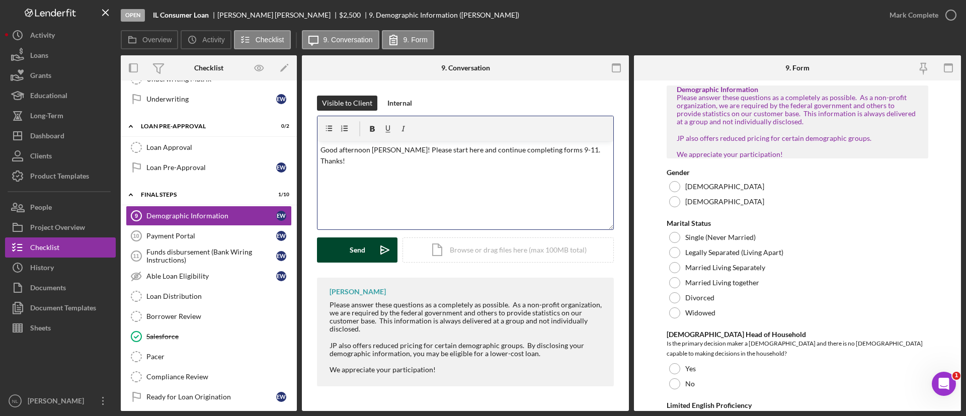
click at [354, 254] on div "Send" at bounding box center [358, 249] width 16 height 25
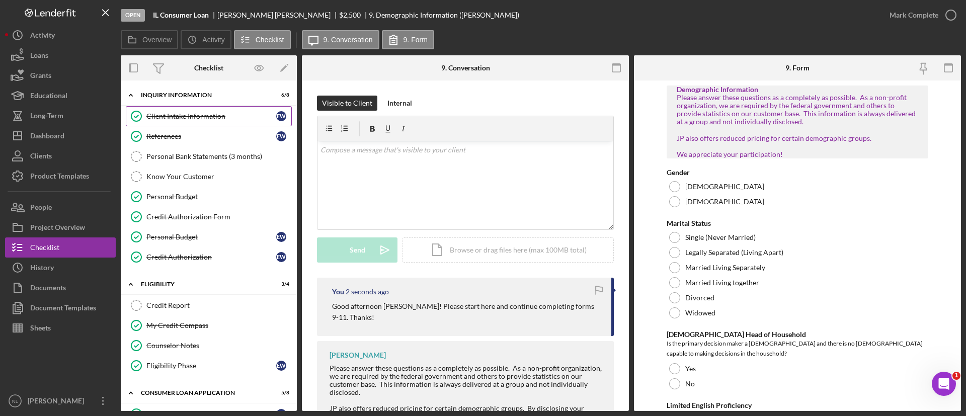
click at [198, 110] on link "Client Intake Information Client Intake Information E W" at bounding box center [209, 116] width 166 height 20
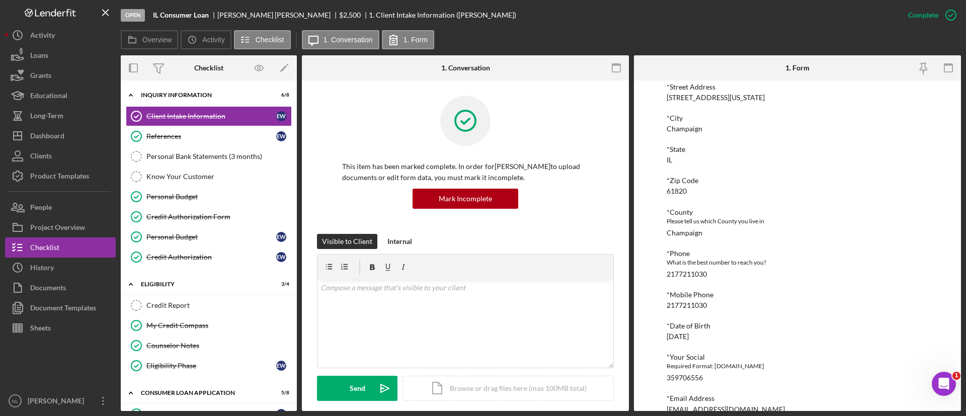
scroll to position [341, 0]
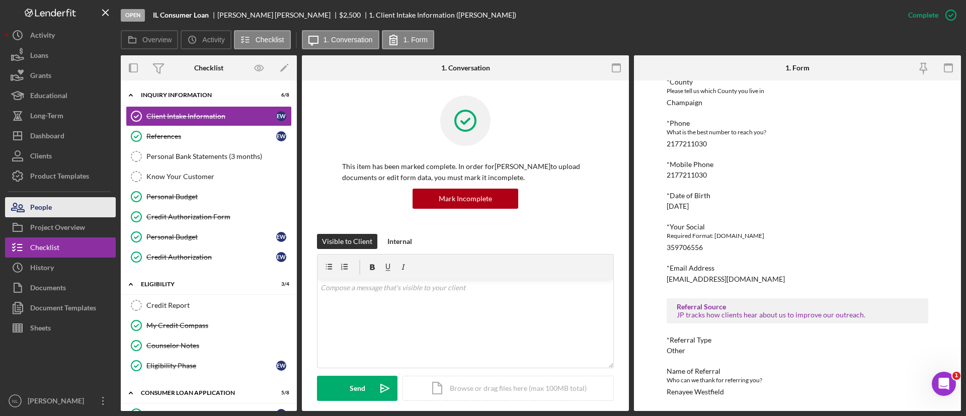
click at [65, 205] on button "People" at bounding box center [60, 207] width 111 height 20
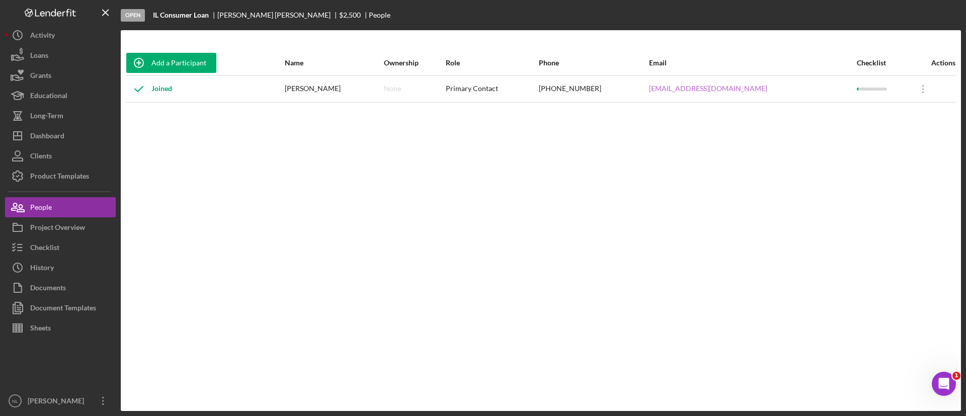
click at [733, 89] on link "[EMAIL_ADDRESS][DOMAIN_NAME]" at bounding box center [708, 88] width 118 height 8
click at [69, 246] on button "Checklist" at bounding box center [60, 247] width 111 height 20
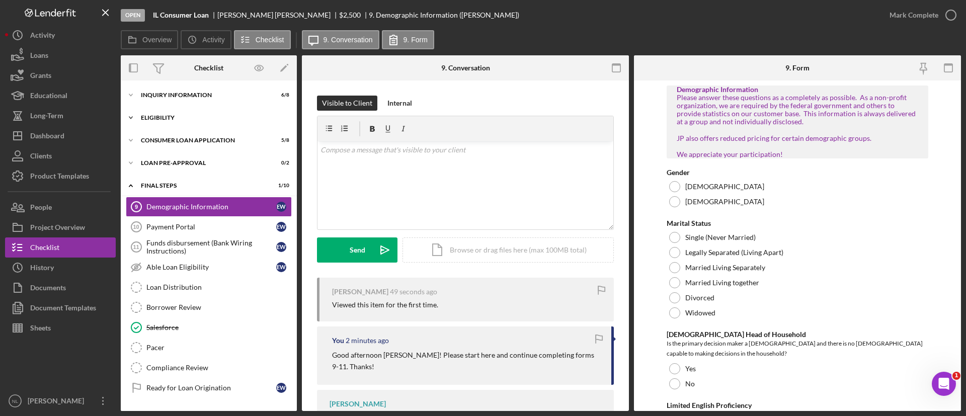
click at [223, 118] on div "Eligibility" at bounding box center [212, 118] width 143 height 6
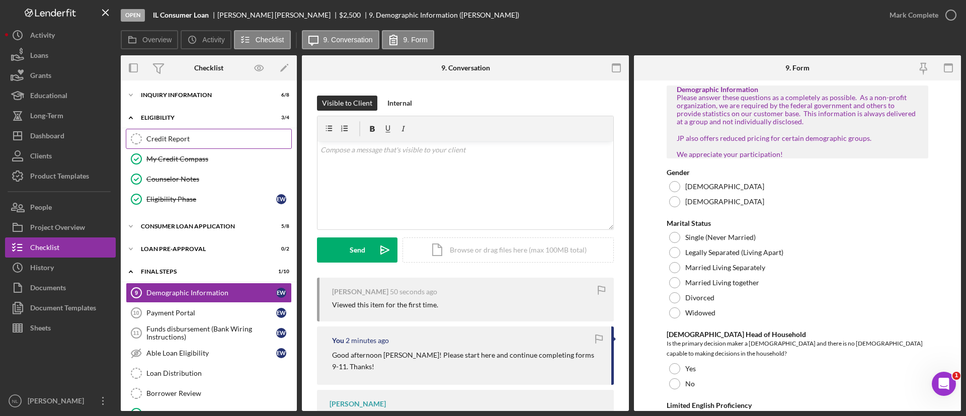
click at [222, 138] on div "Credit Report" at bounding box center [218, 139] width 145 height 8
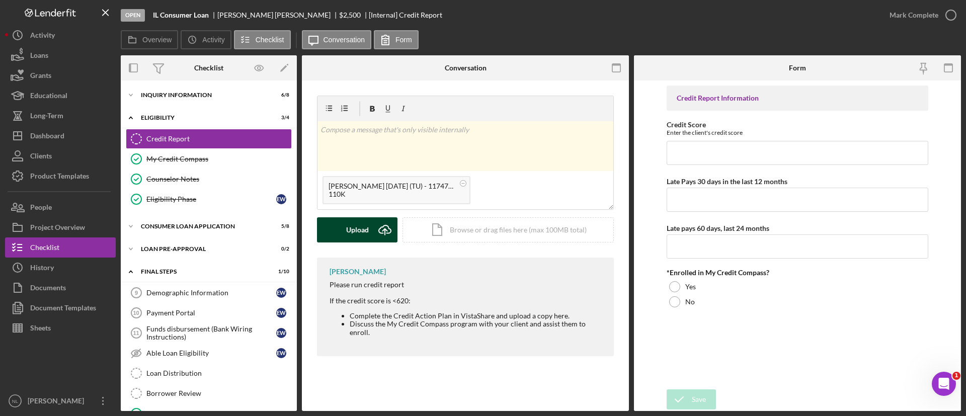
click at [355, 240] on div "Upload" at bounding box center [357, 229] width 23 height 25
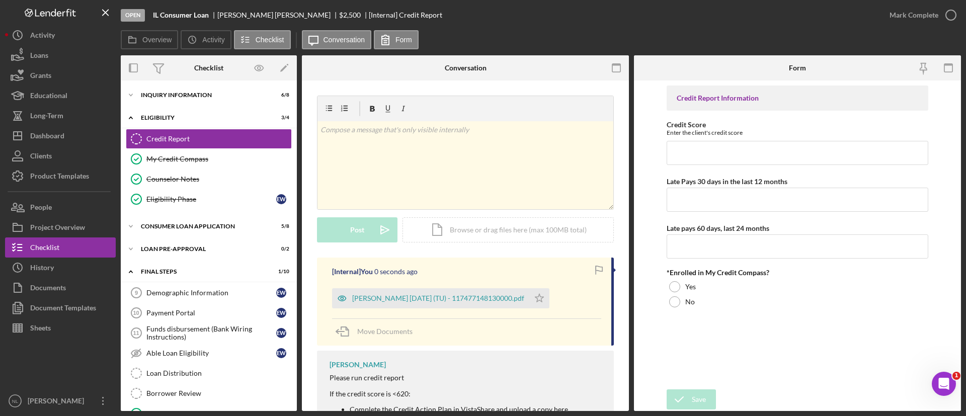
click at [436, 286] on div "[PERSON_NAME] [DATE] (TU) - 117477148130000.pdf Icon/Star" at bounding box center [443, 295] width 222 height 25
click at [428, 294] on div "[PERSON_NAME] [DATE] (TU) - 117477148130000.pdf" at bounding box center [438, 298] width 172 height 8
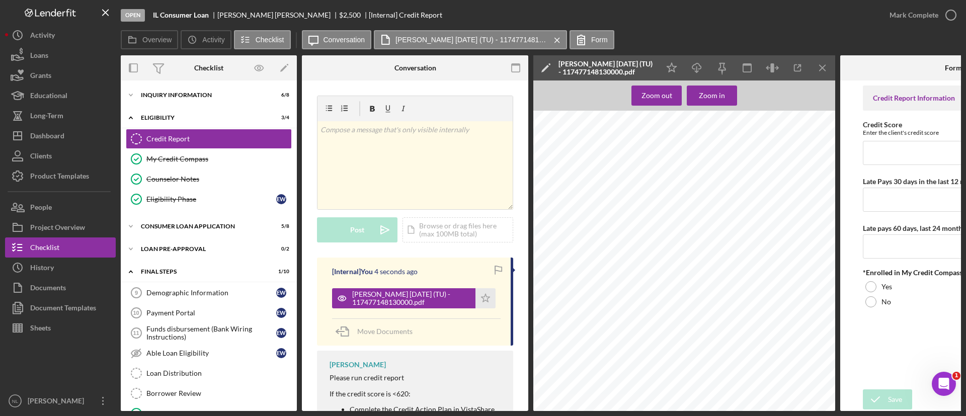
scroll to position [119, 0]
click at [817, 70] on icon "Icon/Menu Close" at bounding box center [822, 68] width 23 height 23
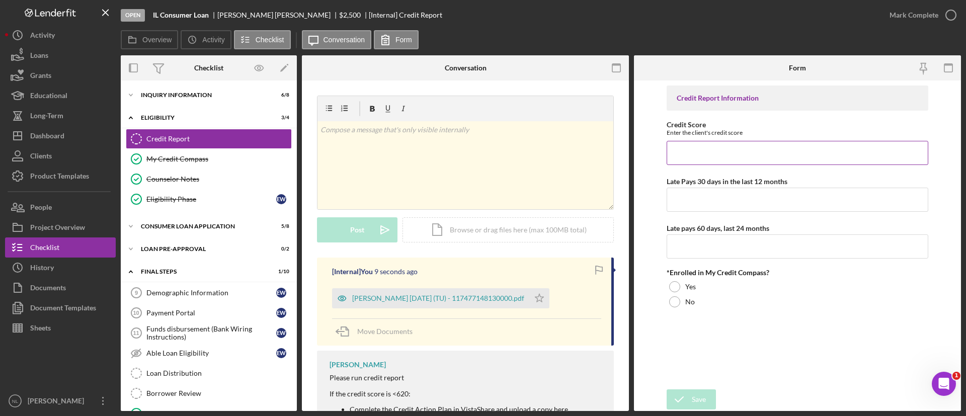
click at [843, 148] on input "Credit Score" at bounding box center [797, 153] width 262 height 24
type input "638"
click at [773, 191] on input "Late Pays 30 days in the last 12 months" at bounding box center [797, 200] width 262 height 24
type input "14"
click at [685, 247] on input "Late pays 60 days, last 24 months" at bounding box center [797, 246] width 262 height 24
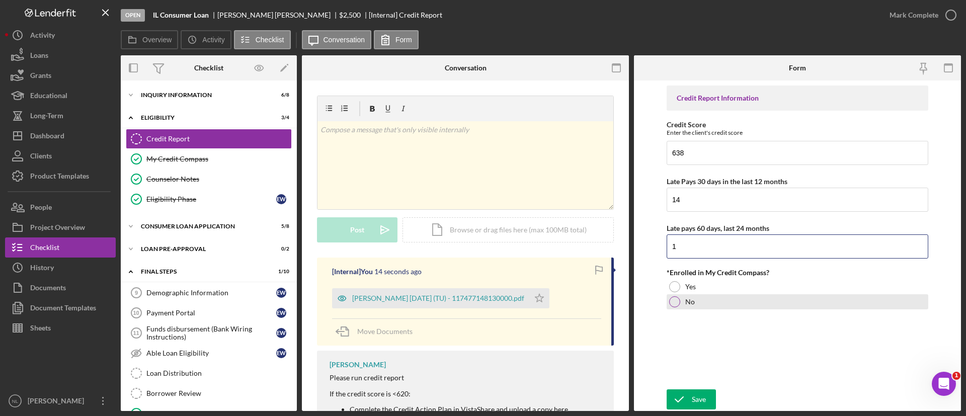
type input "1"
click at [679, 299] on div at bounding box center [674, 301] width 11 height 11
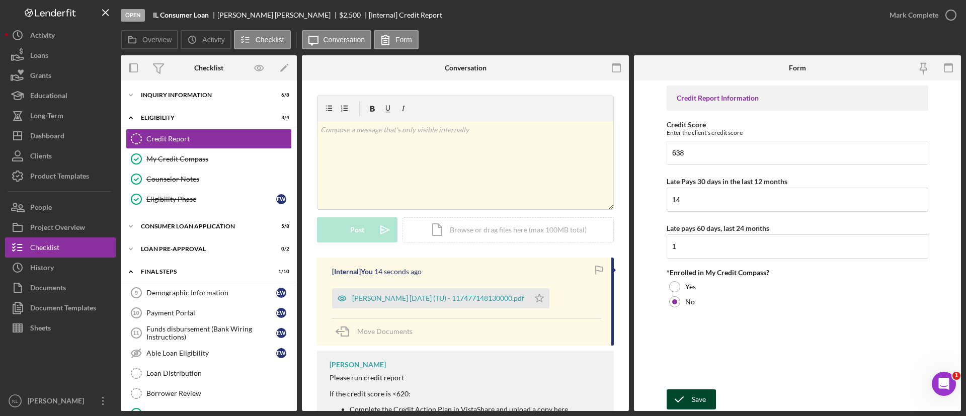
click at [704, 396] on div "Save" at bounding box center [699, 399] width 14 height 20
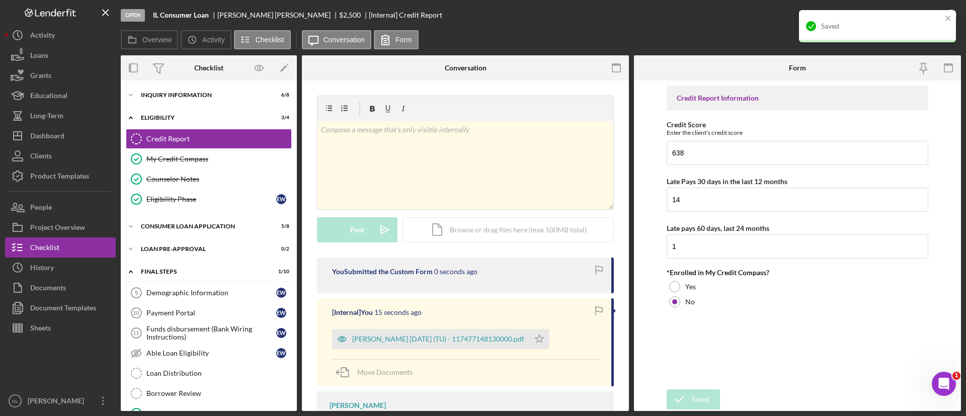
click at [923, 20] on div "Saved" at bounding box center [874, 26] width 142 height 16
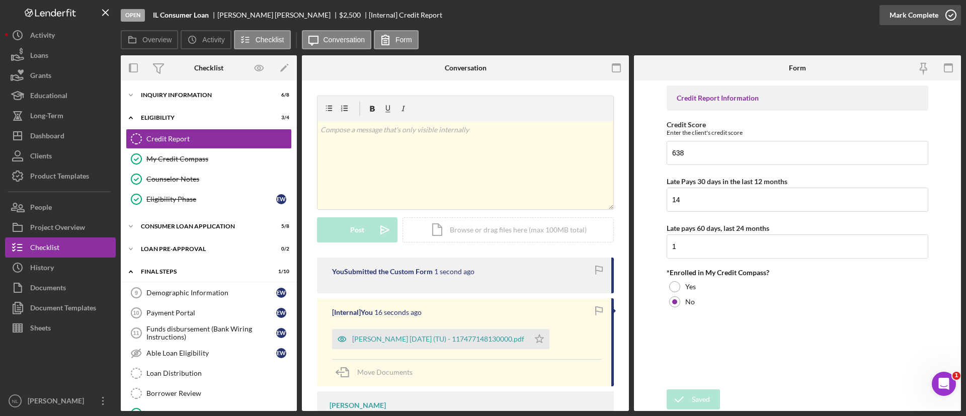
click at [921, 17] on div "Mark Complete" at bounding box center [913, 15] width 49 height 20
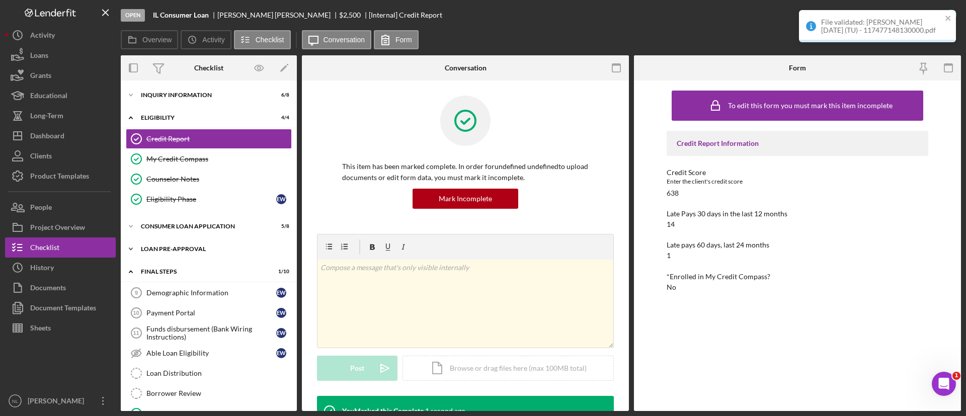
click at [169, 242] on div "Icon/Expander Loan Pre-Approval 0 / 2" at bounding box center [209, 249] width 176 height 20
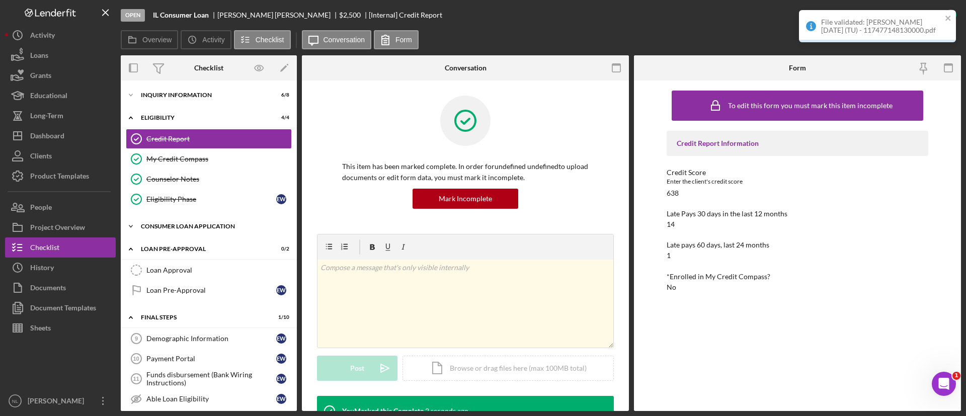
click at [176, 229] on div "Consumer Loan Application" at bounding box center [212, 226] width 143 height 6
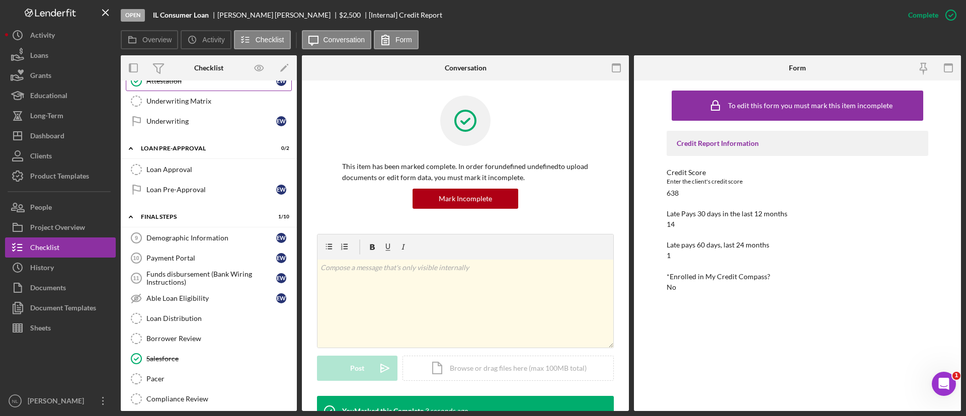
scroll to position [274, 0]
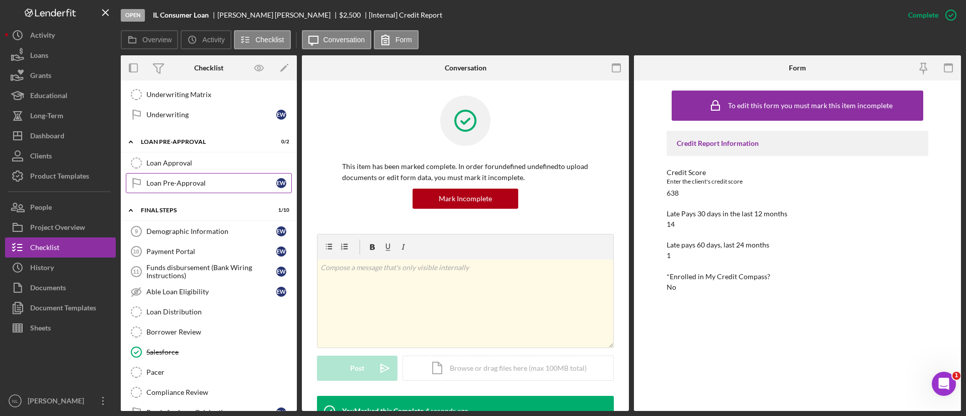
click at [246, 188] on link "Loan Pre-Approval Loan Pre-Approval E W" at bounding box center [209, 183] width 166 height 20
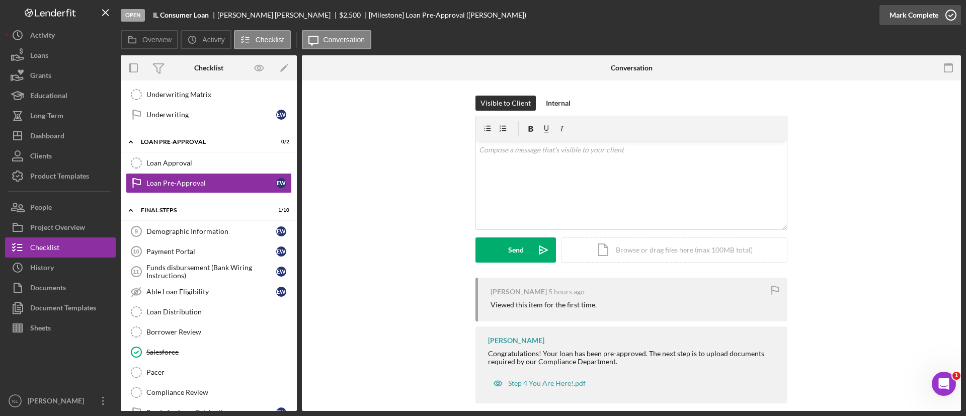
click at [902, 13] on div "Mark Complete" at bounding box center [913, 15] width 49 height 20
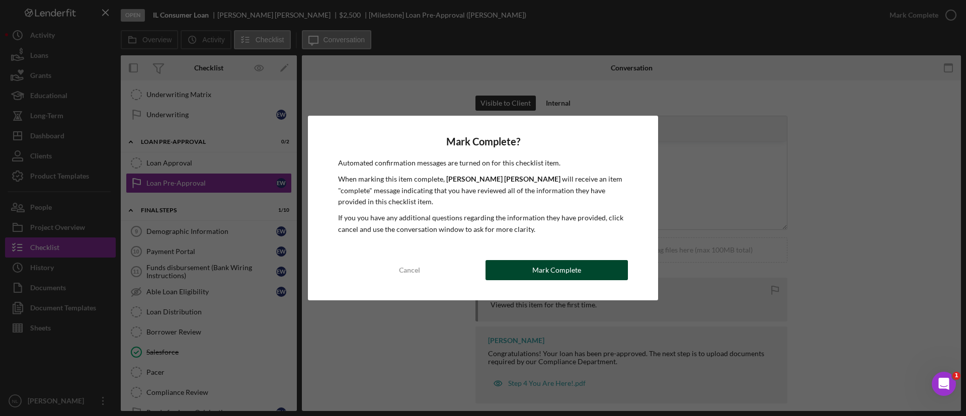
click at [514, 264] on button "Mark Complete" at bounding box center [556, 270] width 142 height 20
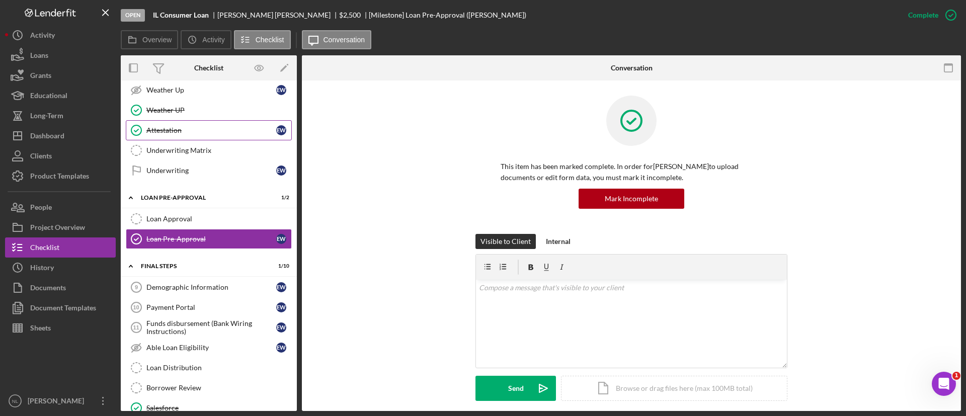
scroll to position [216, 0]
click at [208, 149] on div "Underwriting Matrix" at bounding box center [218, 152] width 145 height 8
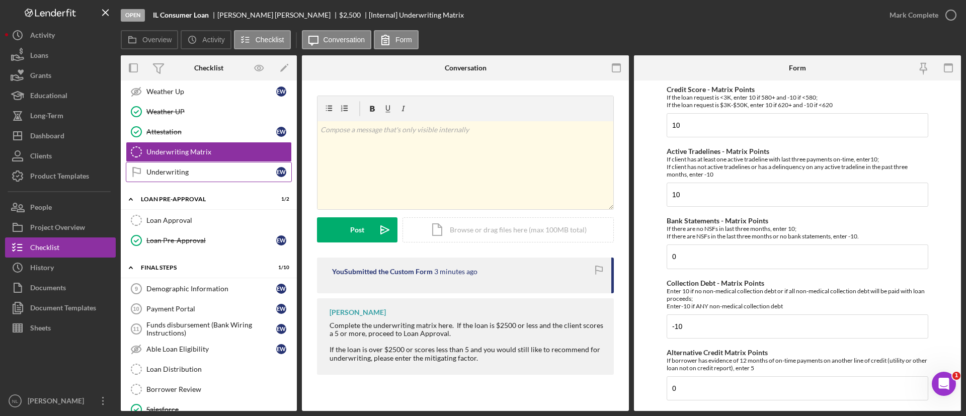
click at [220, 168] on div "Underwriting" at bounding box center [211, 172] width 130 height 8
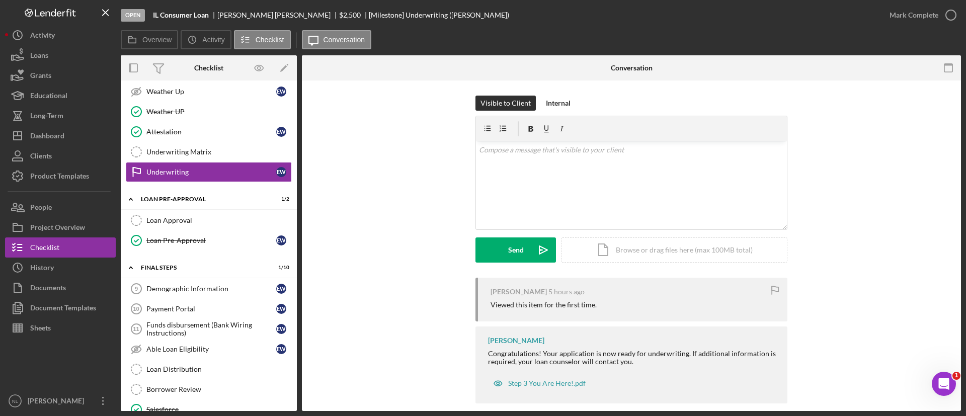
click at [898, 26] on div "Mark Complete" at bounding box center [919, 15] width 81 height 30
click at [900, 20] on div "Mark Complete" at bounding box center [913, 15] width 49 height 20
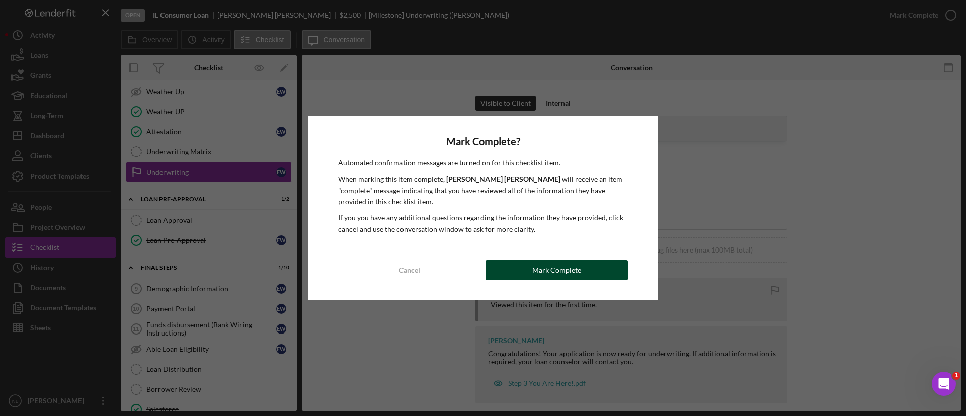
click at [622, 279] on button "Mark Complete" at bounding box center [556, 270] width 142 height 20
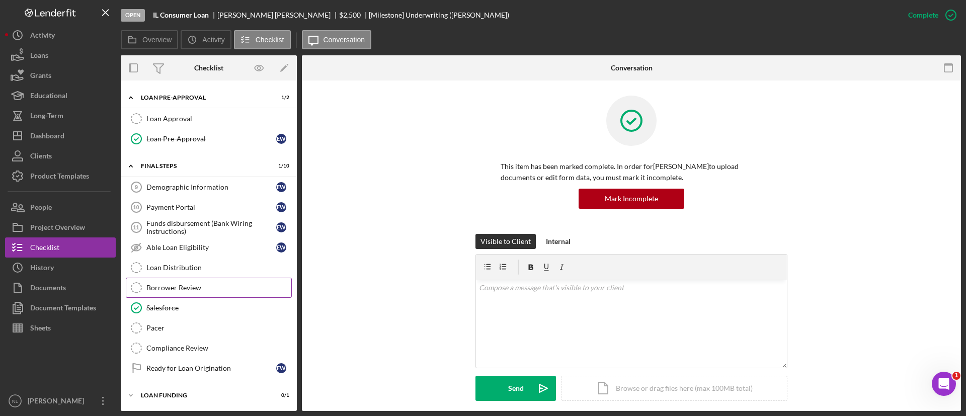
click at [202, 288] on div "Borrower Review" at bounding box center [218, 288] width 145 height 8
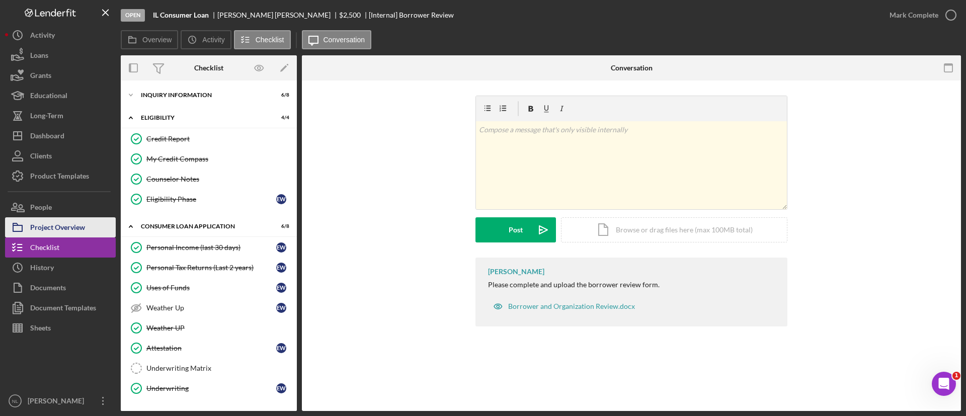
click at [72, 234] on div "Project Overview" at bounding box center [57, 228] width 55 height 23
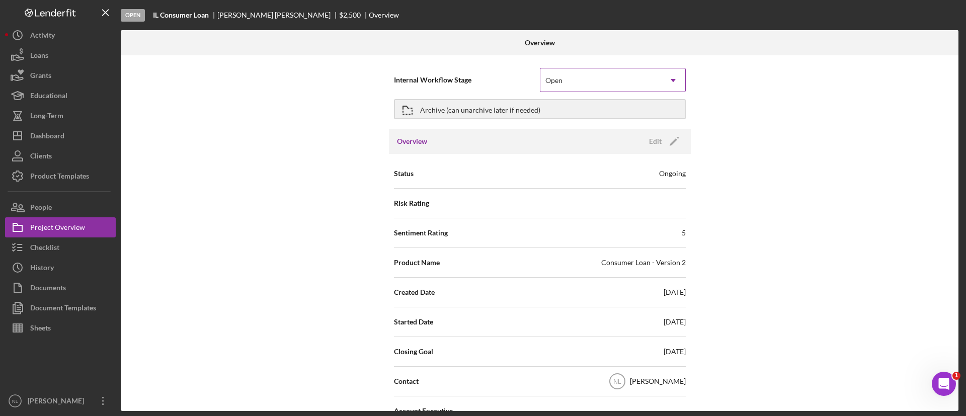
click at [553, 86] on div "Open" at bounding box center [600, 80] width 121 height 23
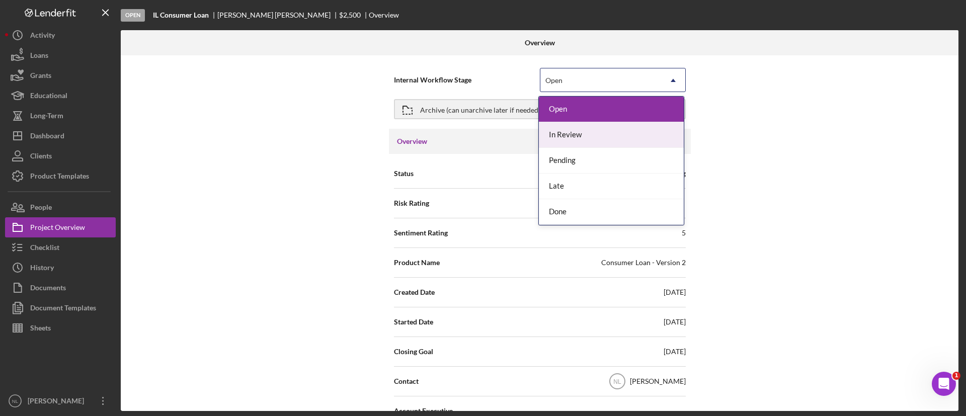
click at [562, 137] on div "In Review" at bounding box center [611, 135] width 145 height 26
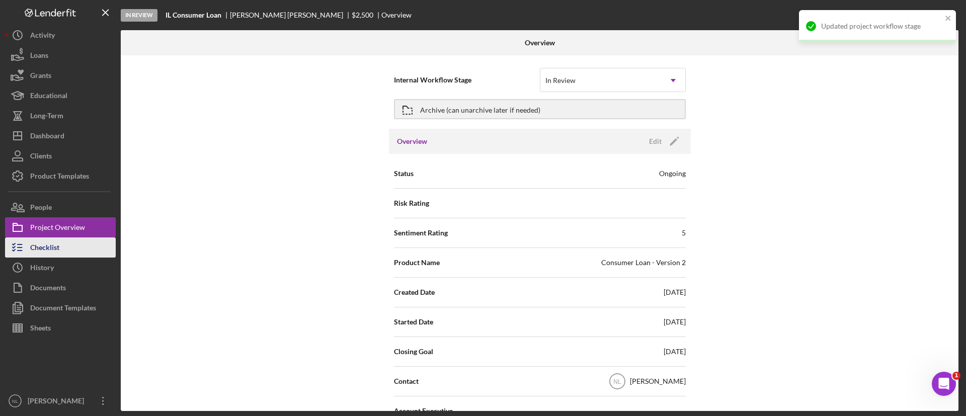
click at [60, 248] on button "Checklist" at bounding box center [60, 247] width 111 height 20
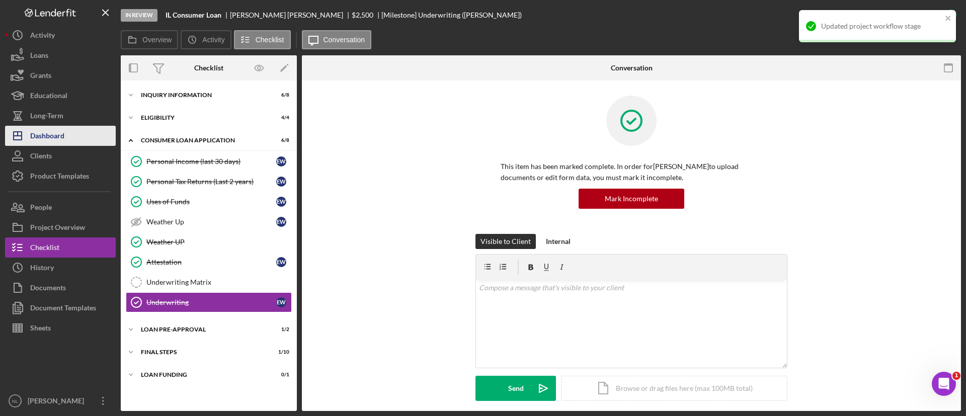
click at [64, 137] on div "Dashboard" at bounding box center [47, 137] width 34 height 23
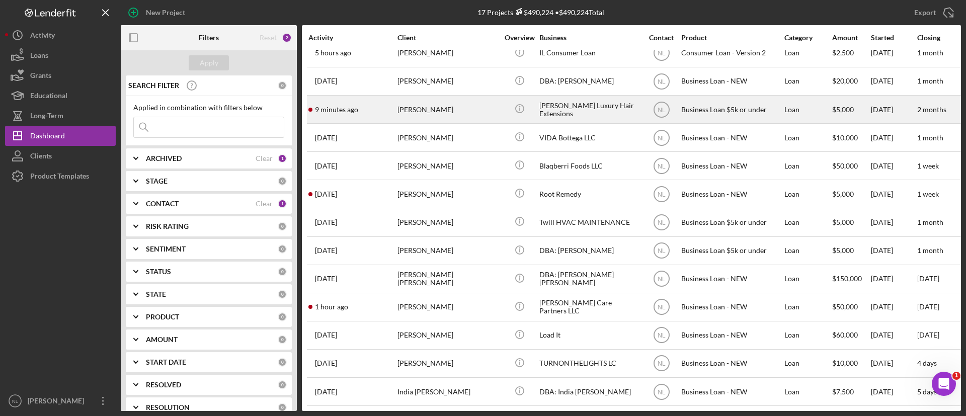
scroll to position [31, 0]
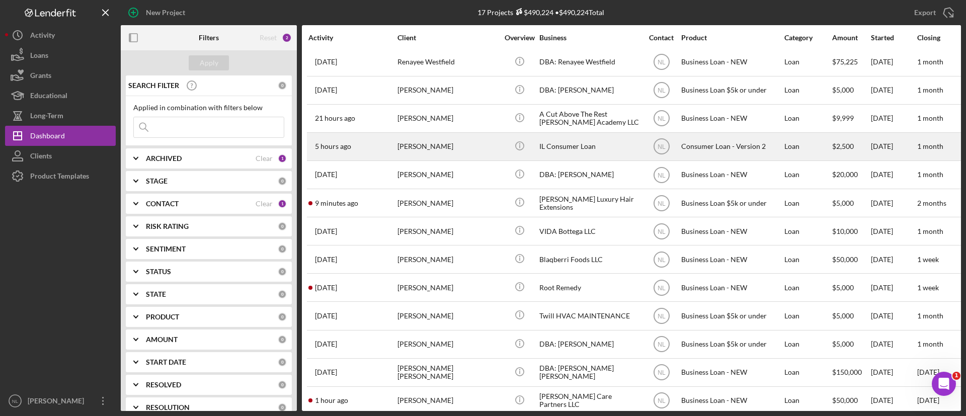
click at [470, 153] on div "[PERSON_NAME]" at bounding box center [447, 146] width 101 height 27
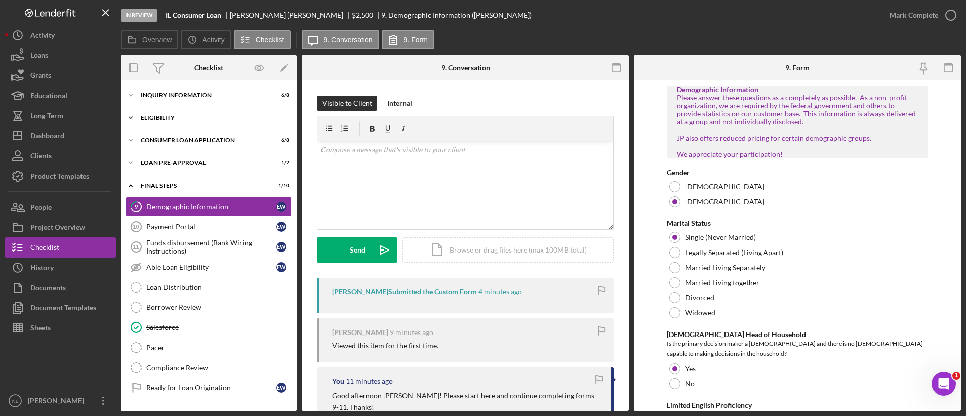
click at [162, 124] on div "Icon/Expander Eligibility 4 / 4" at bounding box center [209, 118] width 176 height 20
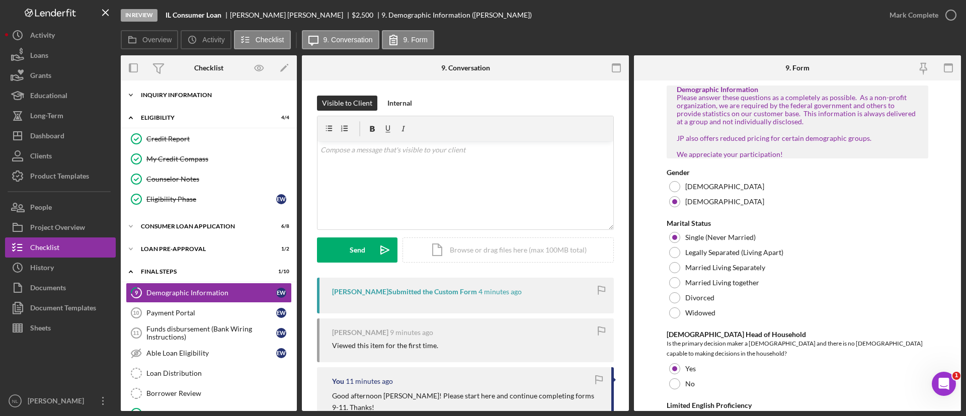
click at [214, 88] on div "Icon/Expander Inquiry Information 6 / 8" at bounding box center [209, 95] width 176 height 20
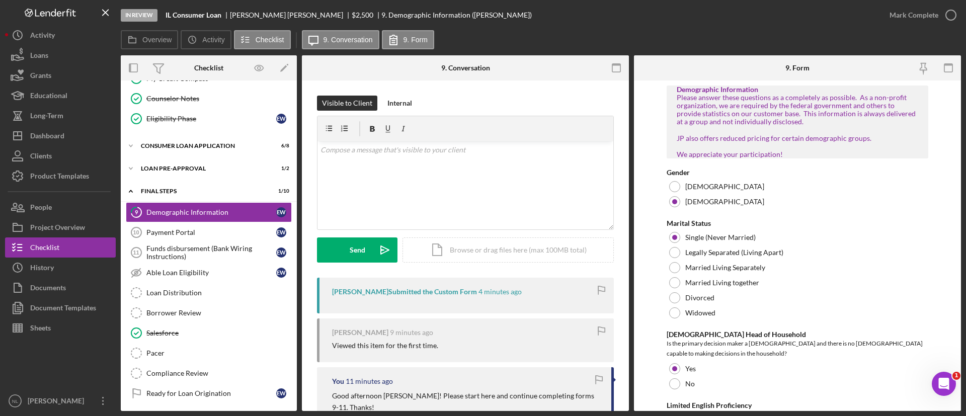
scroll to position [272, 0]
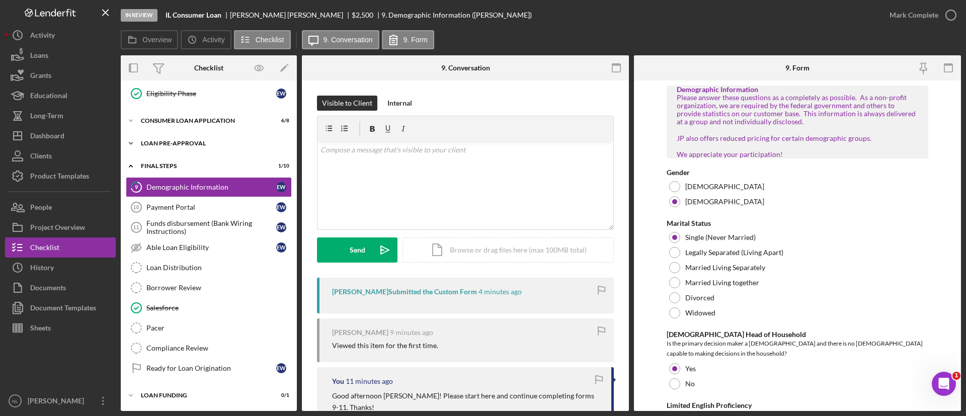
click at [205, 144] on div "Loan Pre-Approval" at bounding box center [212, 143] width 143 height 6
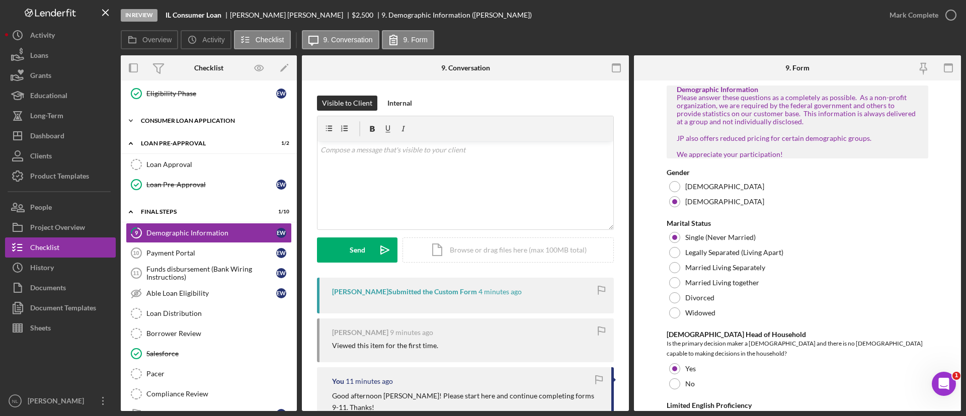
click at [203, 124] on div "Icon/Expander Consumer Loan Application 6 / 8" at bounding box center [209, 121] width 176 height 20
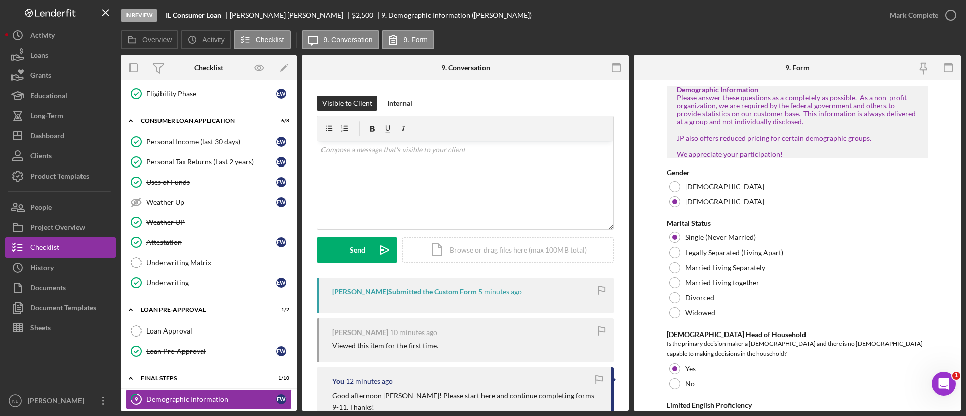
scroll to position [0, 0]
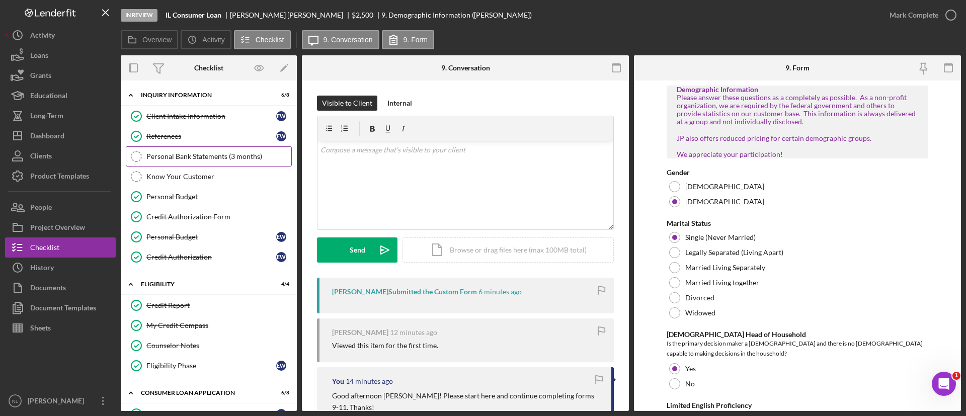
click at [232, 162] on link "Personal Bank Statements (3 months) Personal Bank Statements (3 months)" at bounding box center [209, 156] width 166 height 20
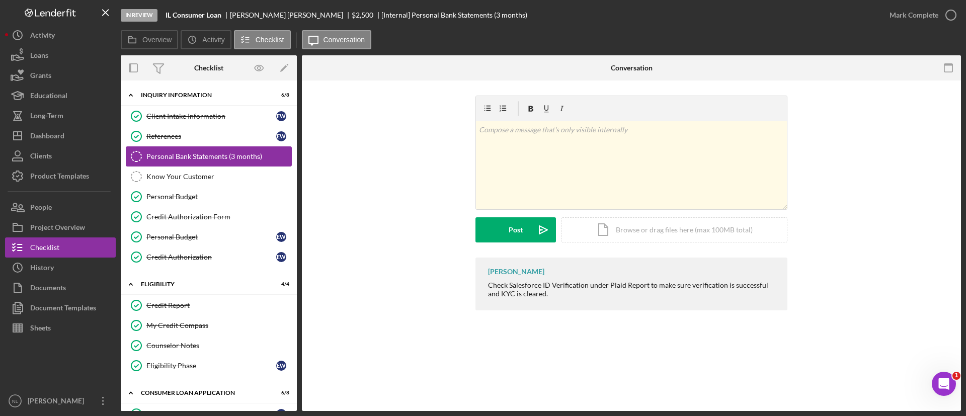
click at [237, 165] on link "Personal Bank Statements (3 months) Personal Bank Statements (3 months)" at bounding box center [209, 156] width 166 height 20
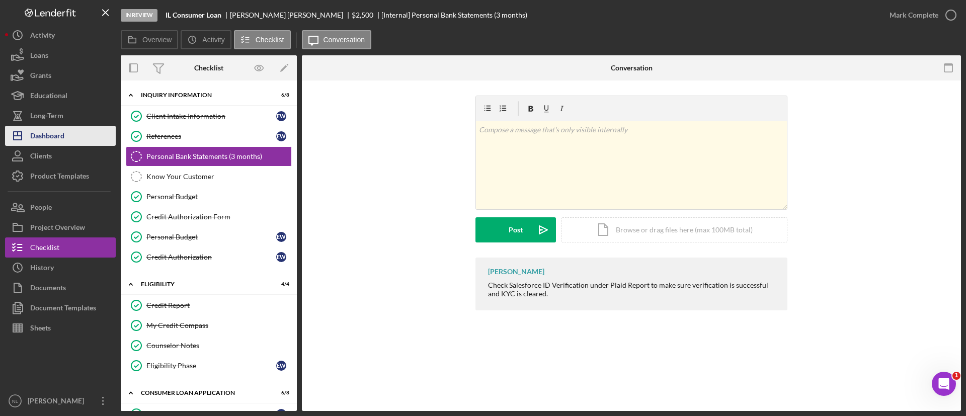
click at [75, 141] on button "Icon/Dashboard Dashboard" at bounding box center [60, 136] width 111 height 20
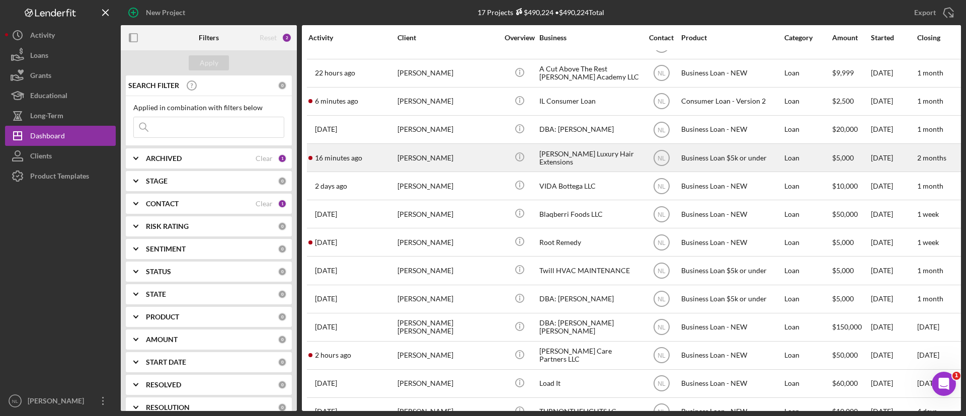
scroll to position [136, 0]
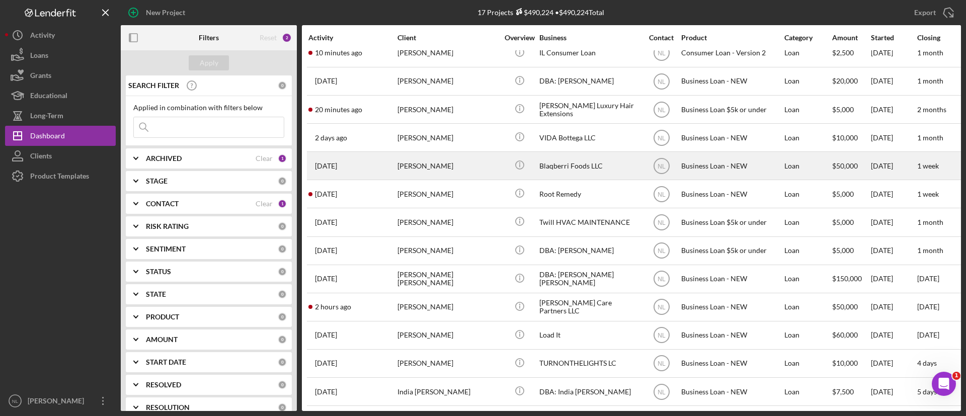
click at [409, 161] on div "[PERSON_NAME]" at bounding box center [447, 165] width 101 height 27
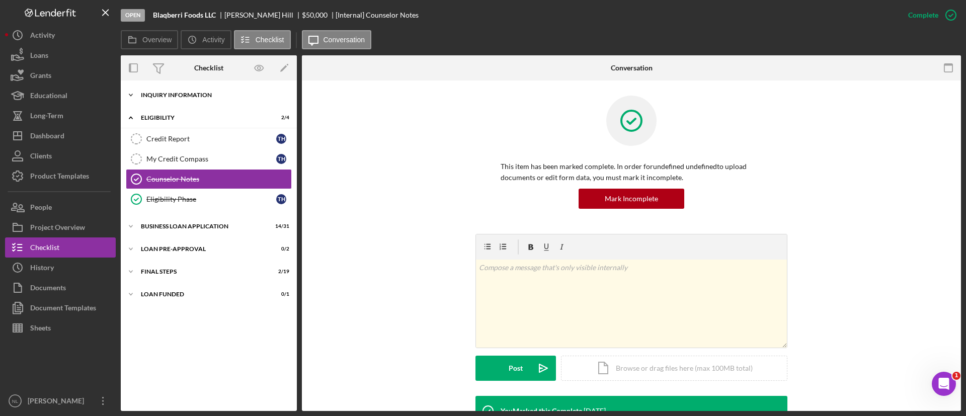
click at [194, 102] on div "Icon/Expander INQUIRY INFORMATION 10 / 11" at bounding box center [209, 95] width 176 height 20
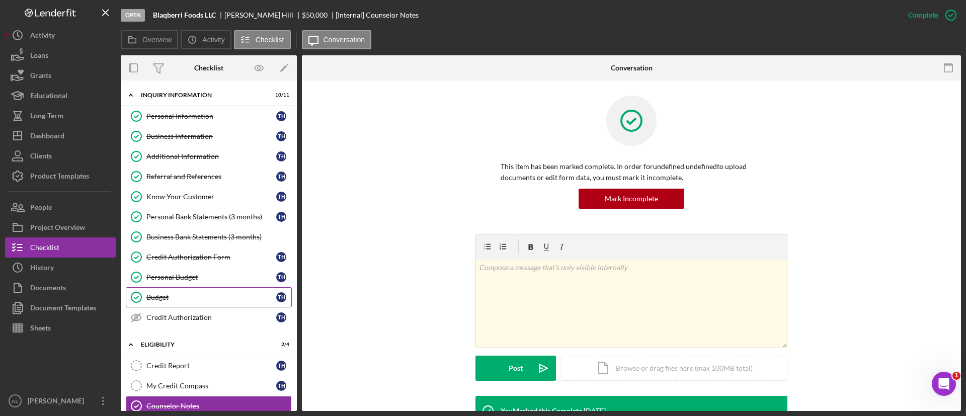
scroll to position [126, 0]
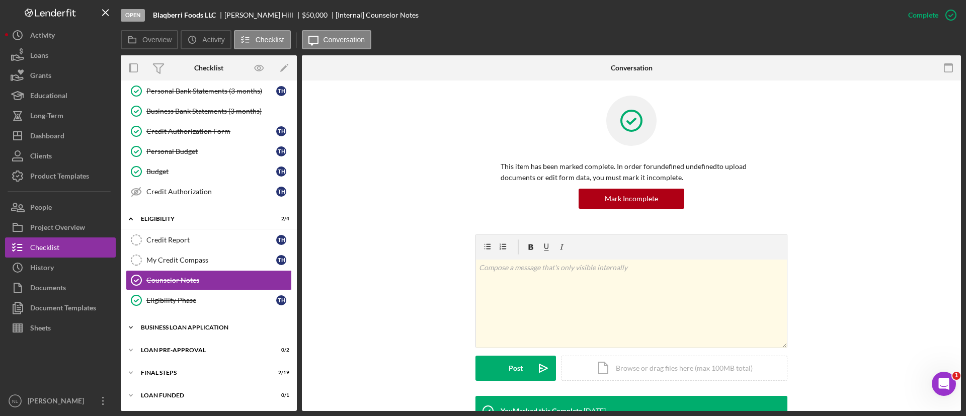
click at [196, 329] on div "BUSINESS LOAN APPLICATION" at bounding box center [212, 327] width 143 height 6
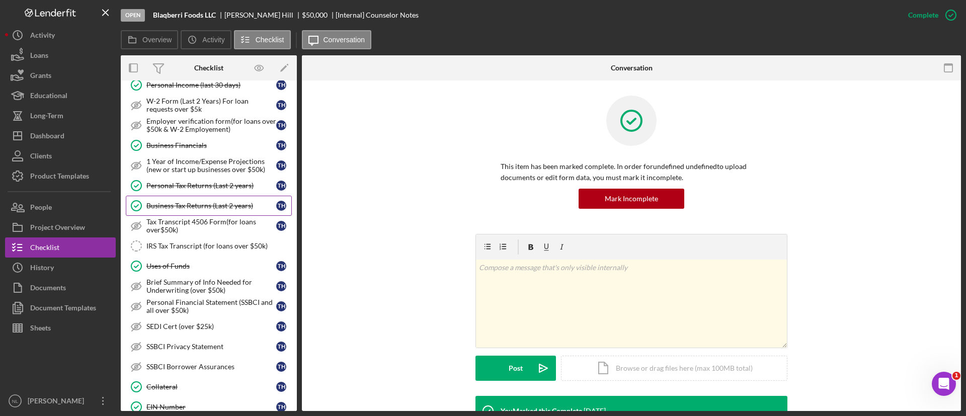
scroll to position [477, 0]
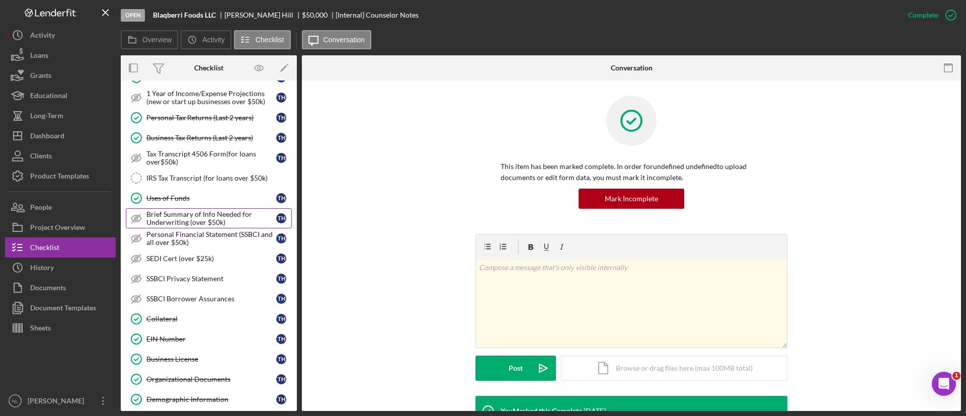
click at [215, 222] on div "Brief Summary of Info Needed for Underwriting (over $50k)" at bounding box center [211, 218] width 130 height 16
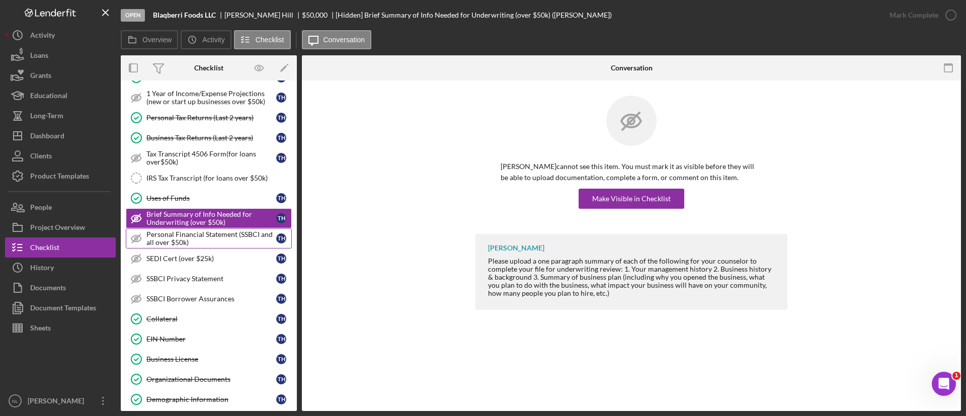
click at [209, 235] on div "Personal Financial Statement (SSBCI and all over $50k)" at bounding box center [211, 238] width 130 height 16
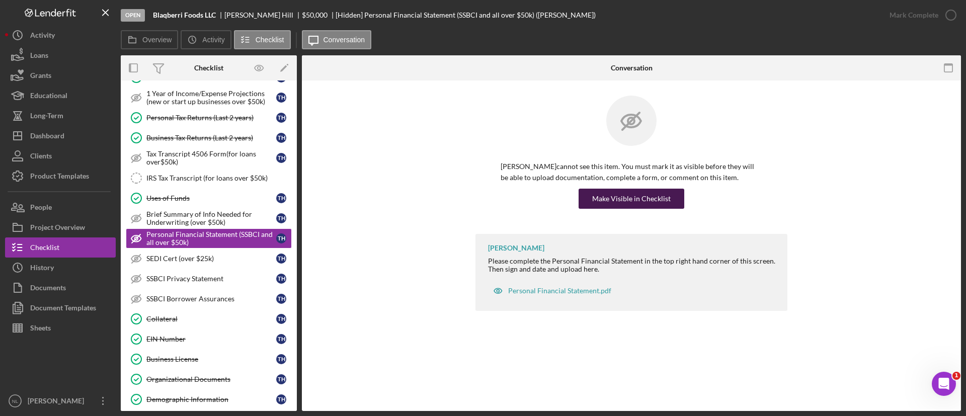
click at [629, 190] on div "Make Visible in Checklist" at bounding box center [631, 199] width 78 height 20
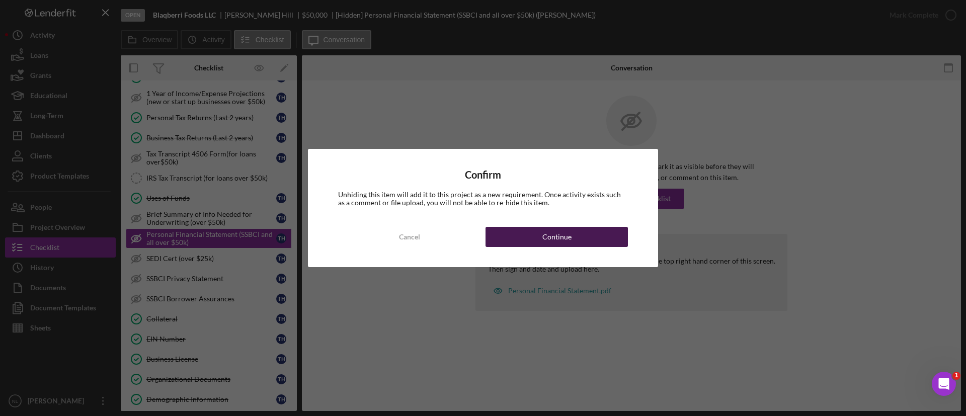
click at [611, 236] on button "Continue" at bounding box center [556, 237] width 142 height 20
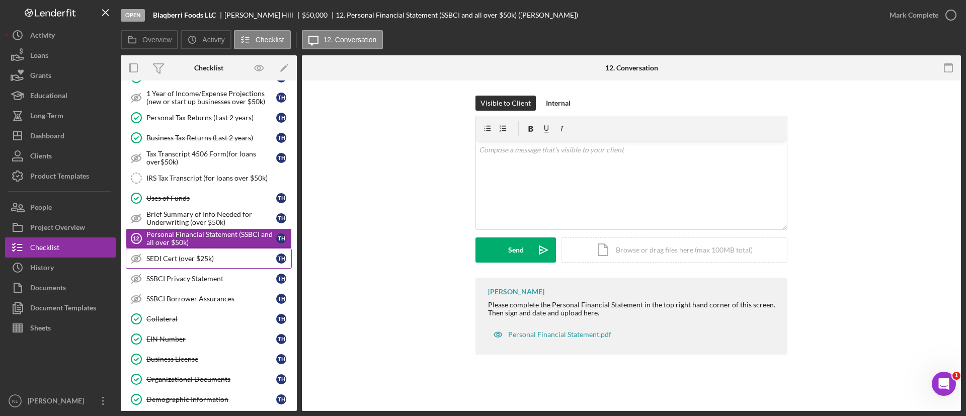
click at [175, 264] on link "SEDI Cert (over $25k) SEDI Cert (over $25k) T H" at bounding box center [209, 258] width 166 height 20
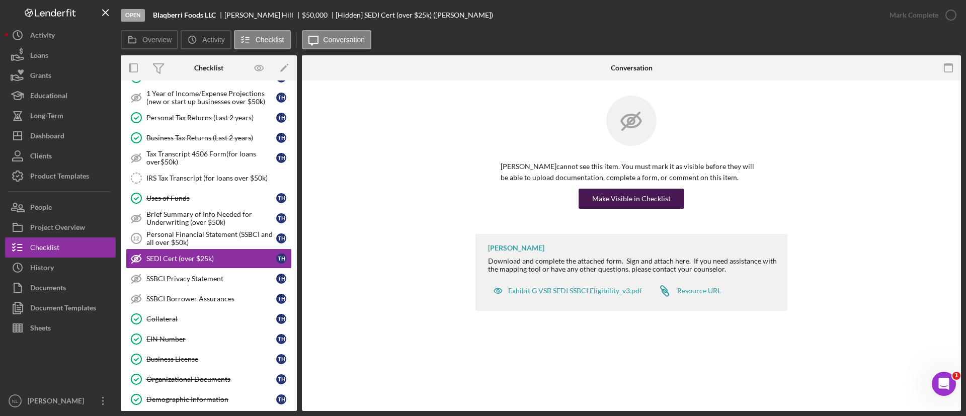
click at [607, 202] on div "Make Visible in Checklist" at bounding box center [631, 199] width 78 height 20
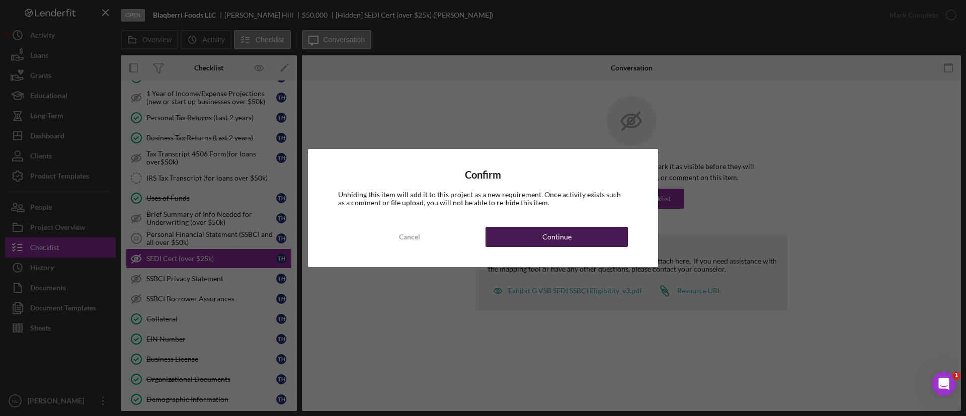
click at [564, 240] on div "Continue" at bounding box center [556, 237] width 29 height 20
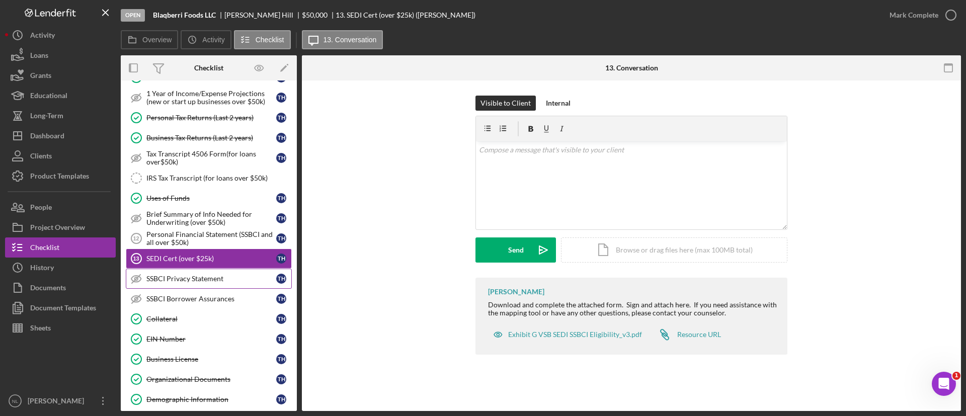
click at [227, 275] on div "SSBCI Privacy Statement" at bounding box center [211, 279] width 130 height 8
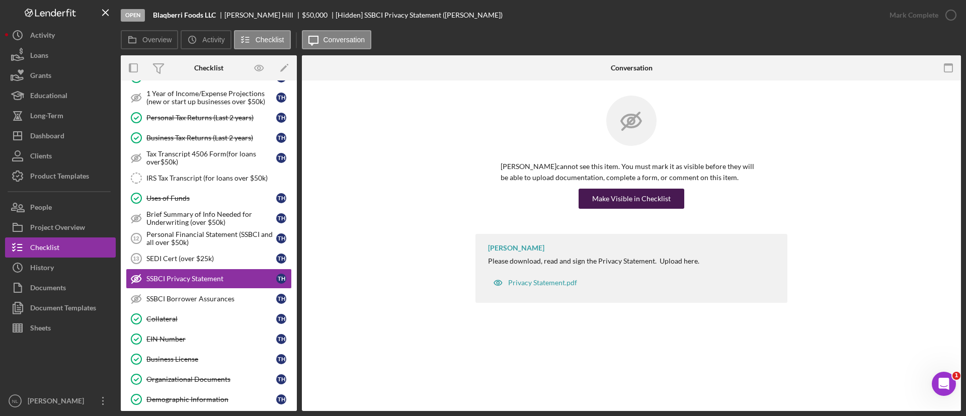
click at [613, 200] on div "Make Visible in Checklist" at bounding box center [631, 199] width 78 height 20
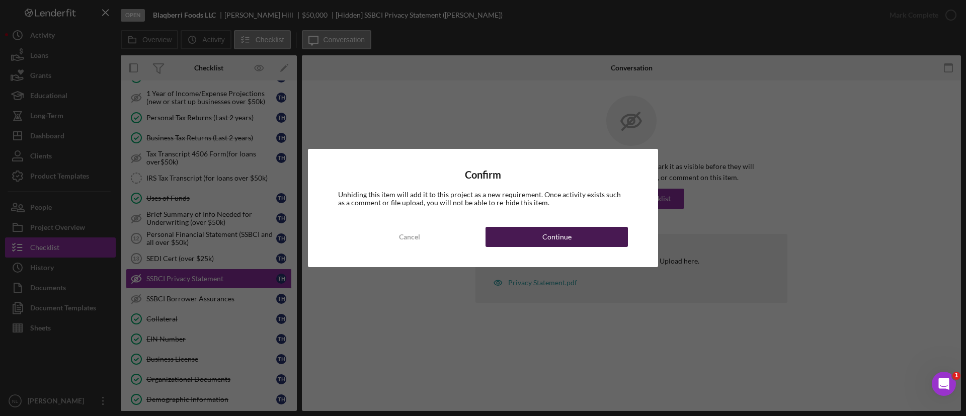
click at [607, 244] on button "Continue" at bounding box center [556, 237] width 142 height 20
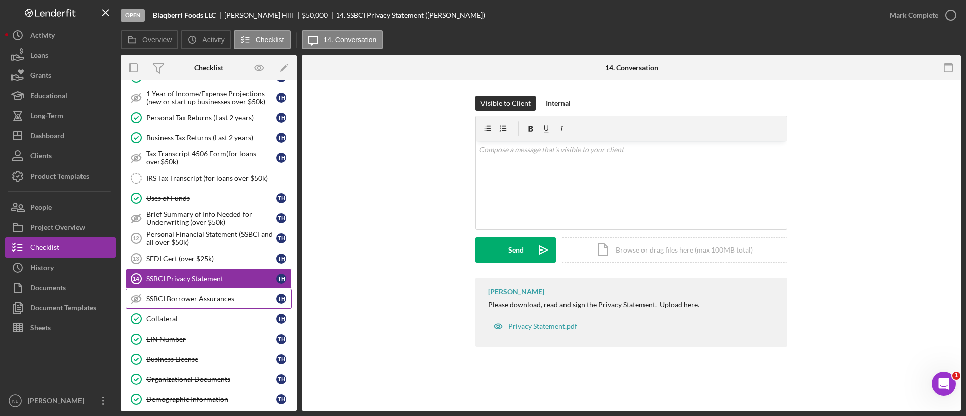
click at [234, 298] on div "SSBCI Borrower Assurances" at bounding box center [211, 299] width 130 height 8
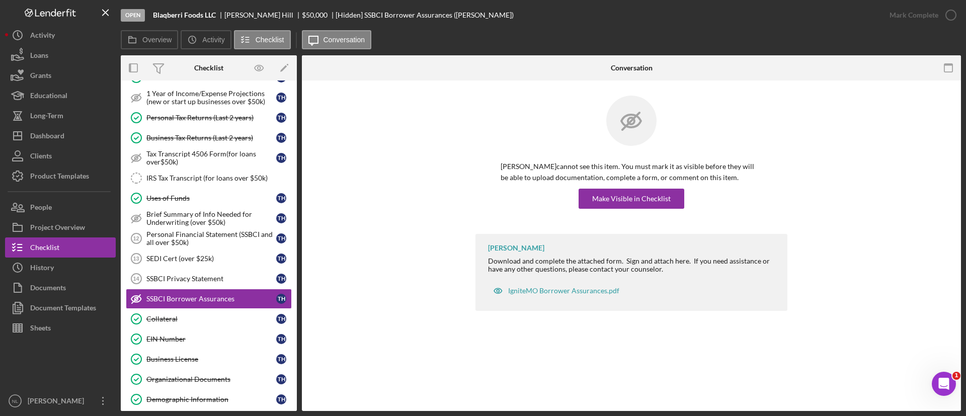
click at [620, 183] on p "[PERSON_NAME] cannot see this item. You must mark it as visible before they wil…" at bounding box center [631, 172] width 262 height 23
click at [606, 202] on div "Make Visible in Checklist" at bounding box center [631, 199] width 78 height 20
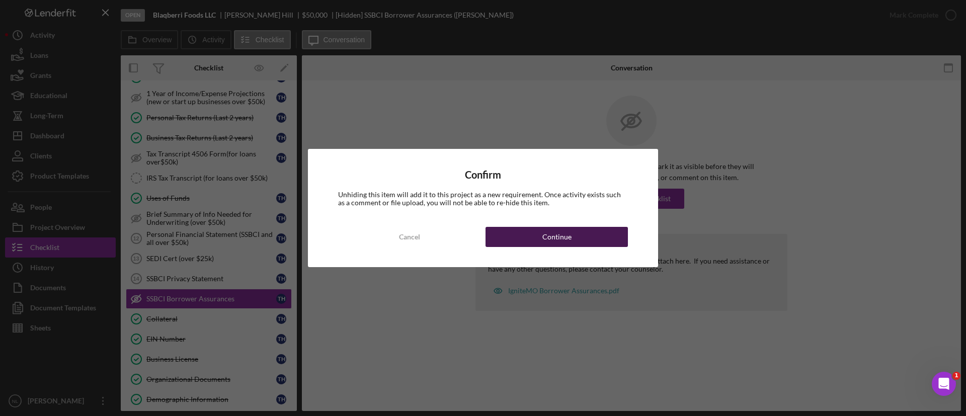
click at [596, 237] on button "Continue" at bounding box center [556, 237] width 142 height 20
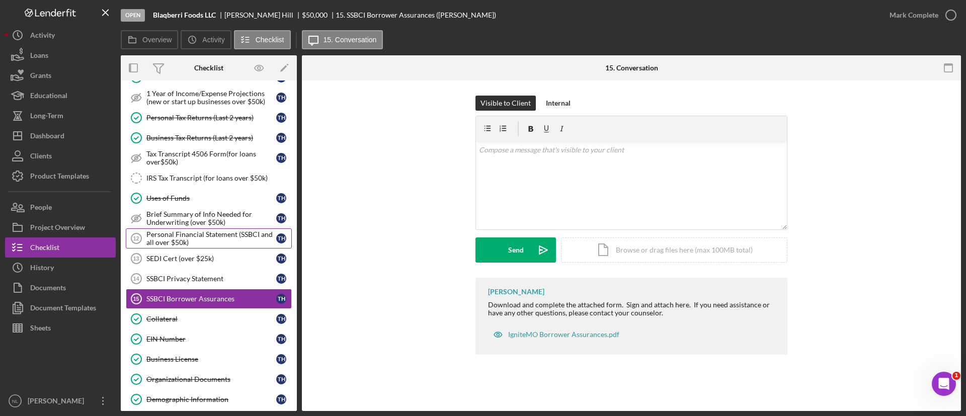
click at [221, 240] on div "Personal Financial Statement (SSBCI and all over $50k)" at bounding box center [211, 238] width 130 height 16
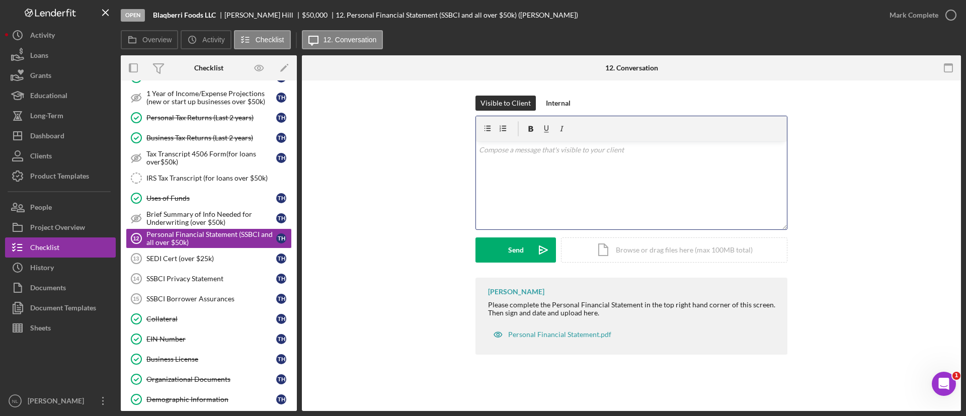
click at [591, 195] on div "v Color teal Color pink Remove color Add row above Add row below Add column bef…" at bounding box center [631, 185] width 311 height 88
click at [518, 250] on div "Send" at bounding box center [516, 249] width 16 height 25
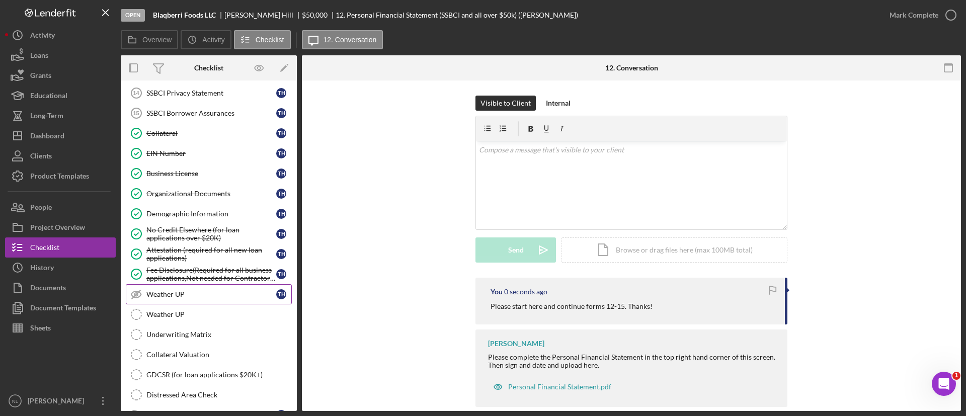
scroll to position [664, 0]
click at [221, 286] on link "Weather UP Weather UP T H" at bounding box center [209, 293] width 166 height 20
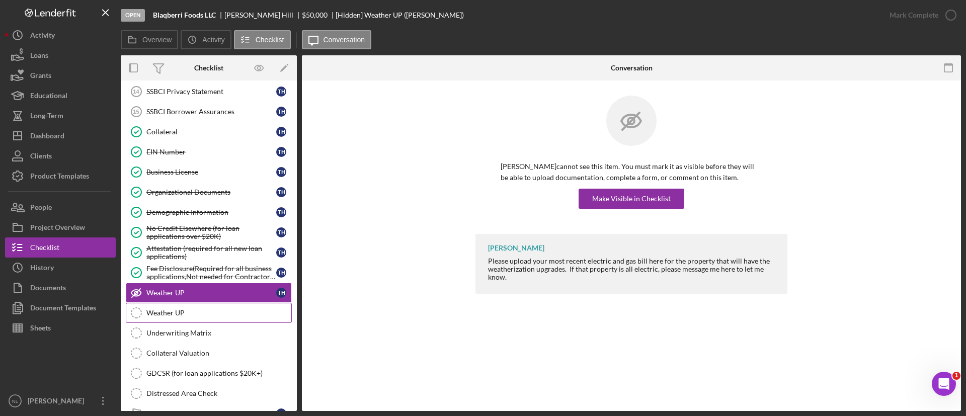
click at [202, 317] on link "Weather UP Weather UP" at bounding box center [209, 313] width 166 height 20
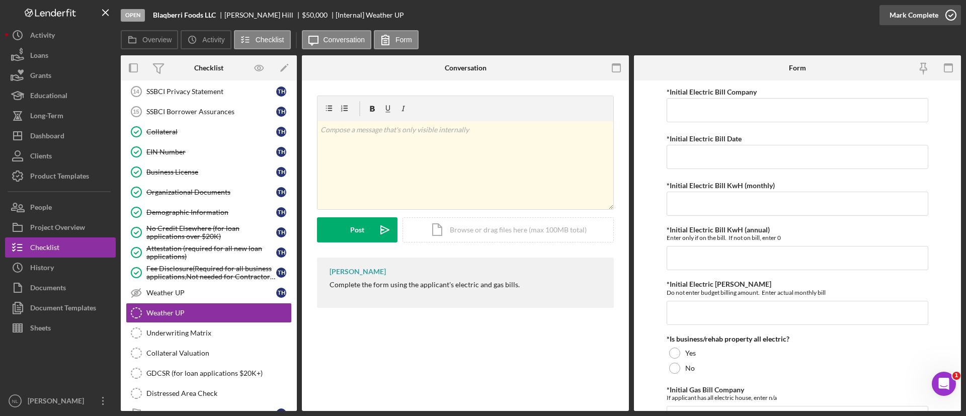
click at [901, 19] on div "Mark Complete" at bounding box center [913, 15] width 49 height 20
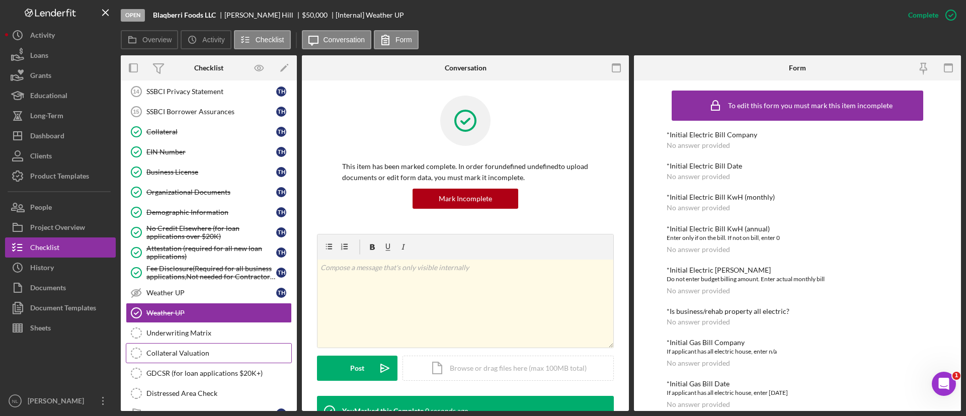
click at [204, 359] on link "Collateral Valuation Collateral Valuation" at bounding box center [209, 353] width 166 height 20
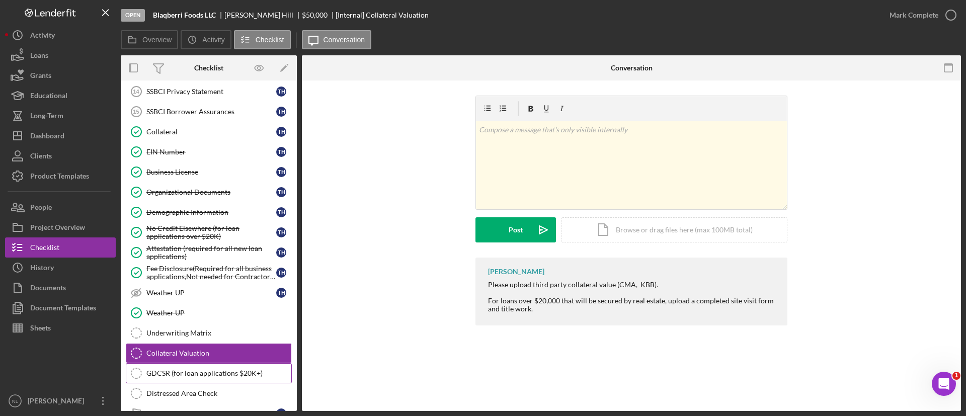
click at [215, 375] on div "GDCSR (for loan applications $20K+)" at bounding box center [218, 373] width 145 height 8
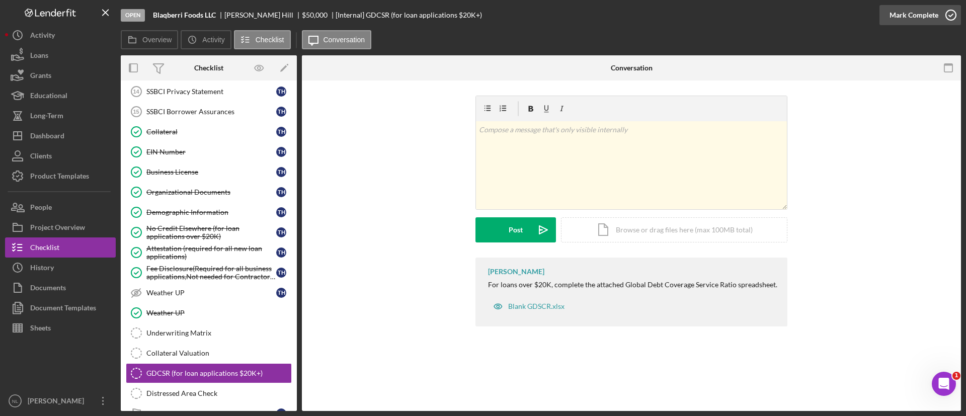
click at [919, 15] on div "Mark Complete" at bounding box center [913, 15] width 49 height 20
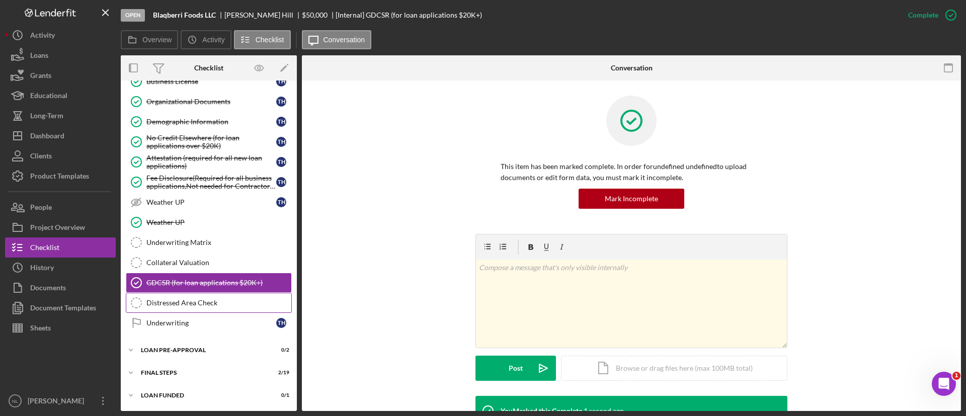
click at [202, 311] on link "Distressed Area Check Distressed Area Check" at bounding box center [209, 303] width 166 height 20
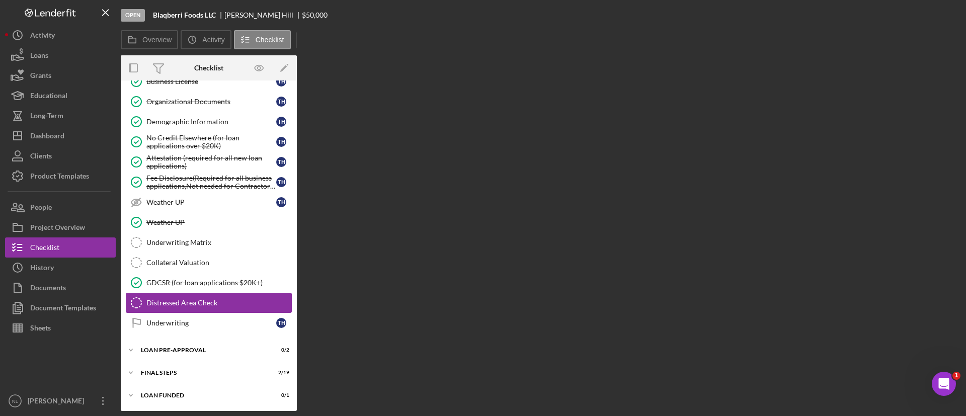
scroll to position [755, 0]
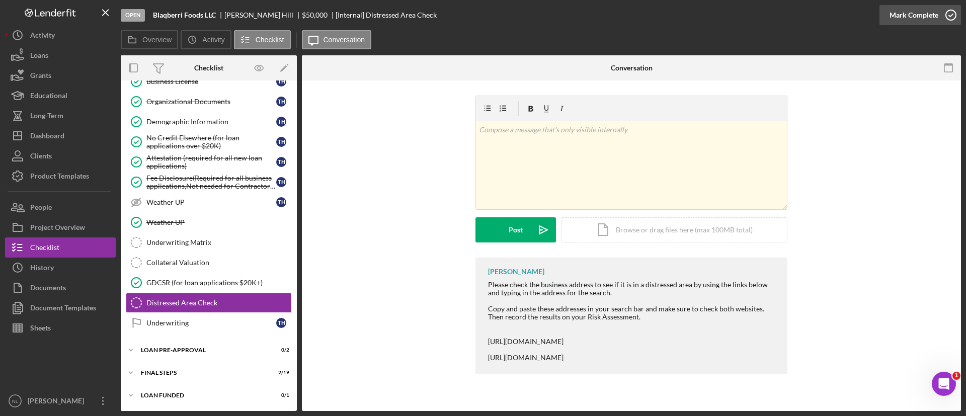
click at [899, 17] on div "Mark Complete" at bounding box center [913, 15] width 49 height 20
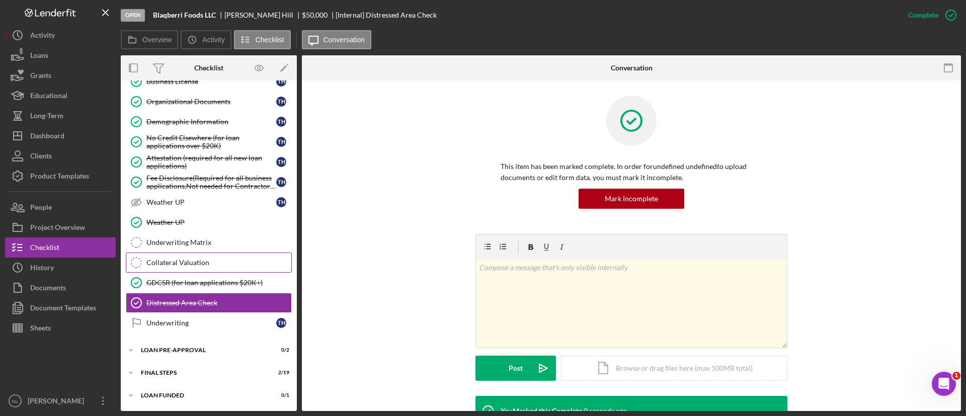
click at [200, 256] on link "Collateral Valuation Collateral Valuation" at bounding box center [209, 262] width 166 height 20
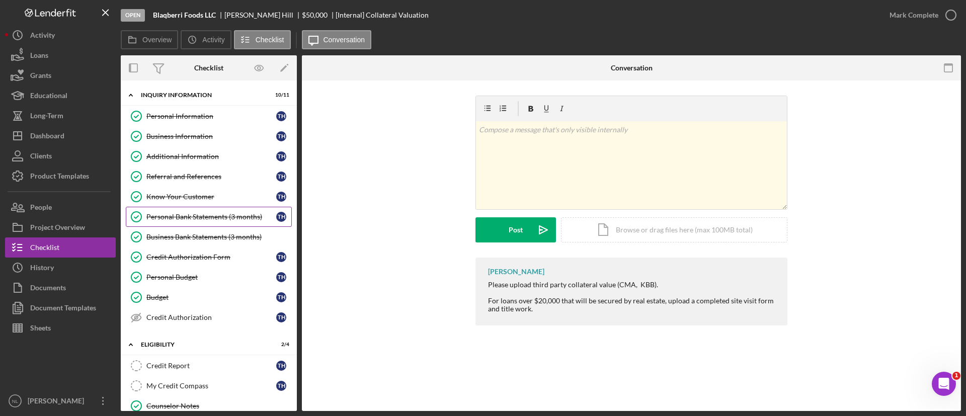
click at [211, 226] on link "Personal Bank Statements (3 months) Personal Bank Statements (3 months) T H" at bounding box center [209, 217] width 166 height 20
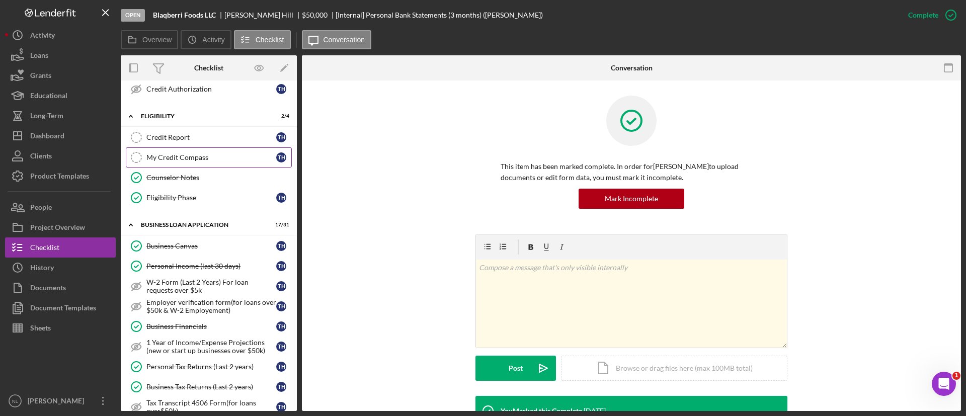
scroll to position [230, 0]
click at [205, 154] on div "My Credit Compass" at bounding box center [211, 155] width 130 height 8
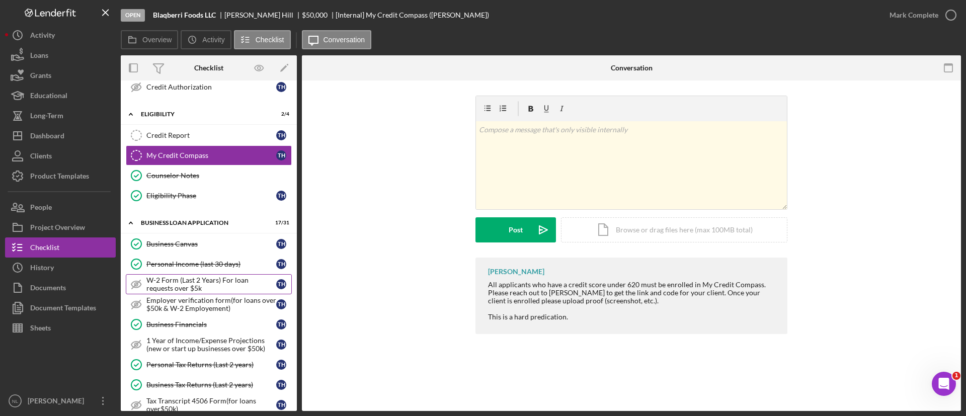
click at [207, 285] on div "W-2 Form (Last 2 Years) For loan requests over $5k" at bounding box center [211, 284] width 130 height 16
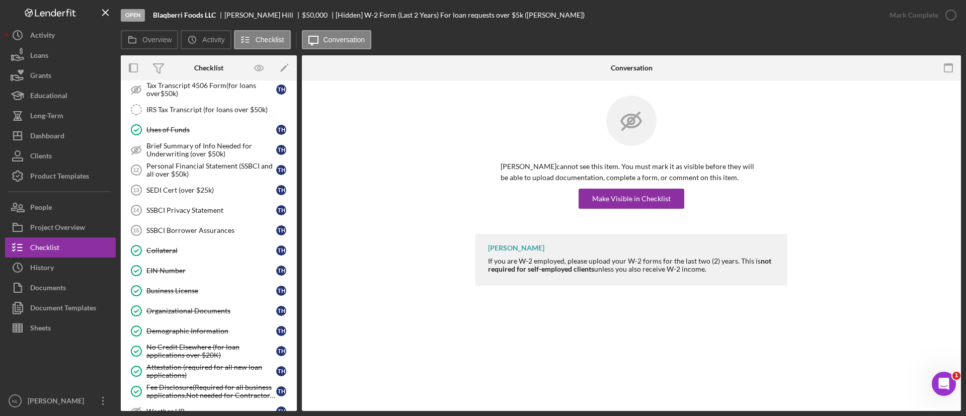
scroll to position [551, 0]
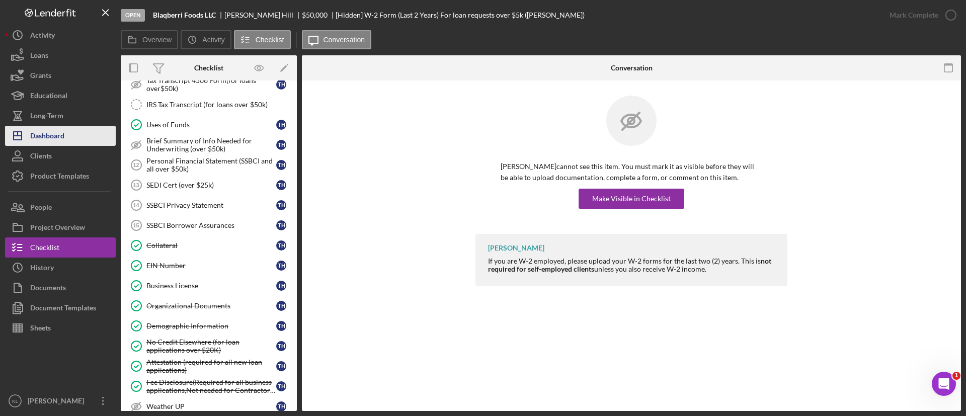
click at [92, 135] on button "Icon/Dashboard Dashboard" at bounding box center [60, 136] width 111 height 20
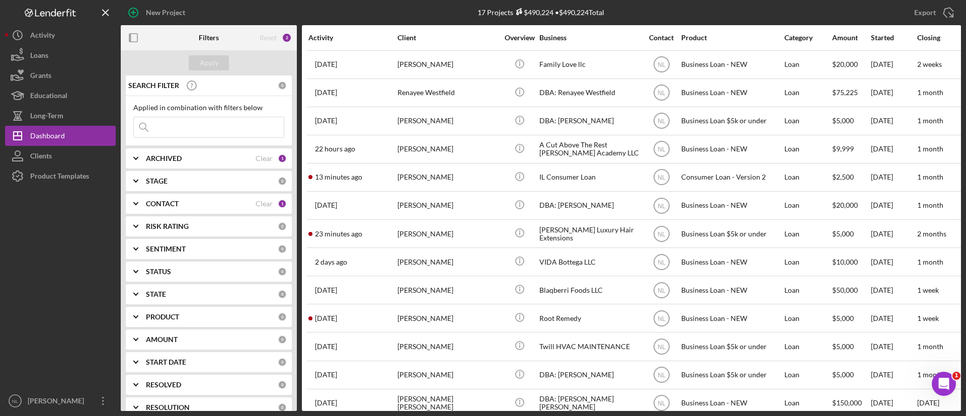
click at [163, 161] on b "ARCHIVED" at bounding box center [164, 158] width 36 height 8
click at [139, 198] on input "Active" at bounding box center [139, 200] width 10 height 10
checkbox input "false"
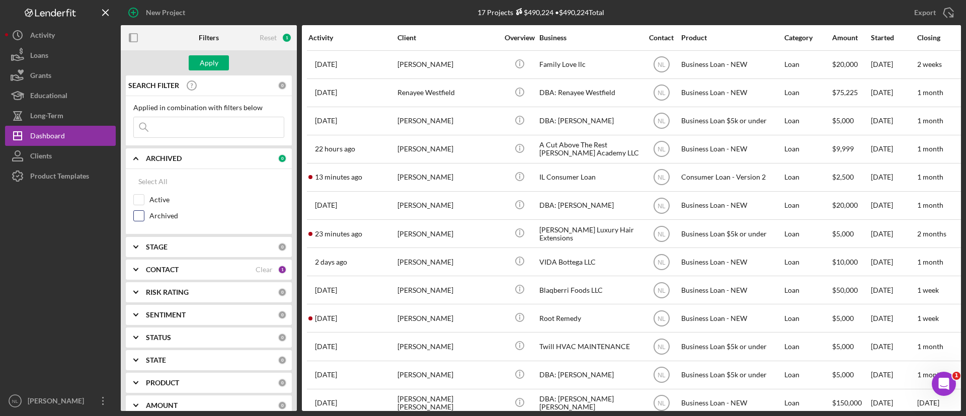
click at [139, 212] on input "Archived" at bounding box center [139, 216] width 10 height 10
checkbox input "true"
click at [181, 136] on input at bounding box center [209, 127] width 150 height 20
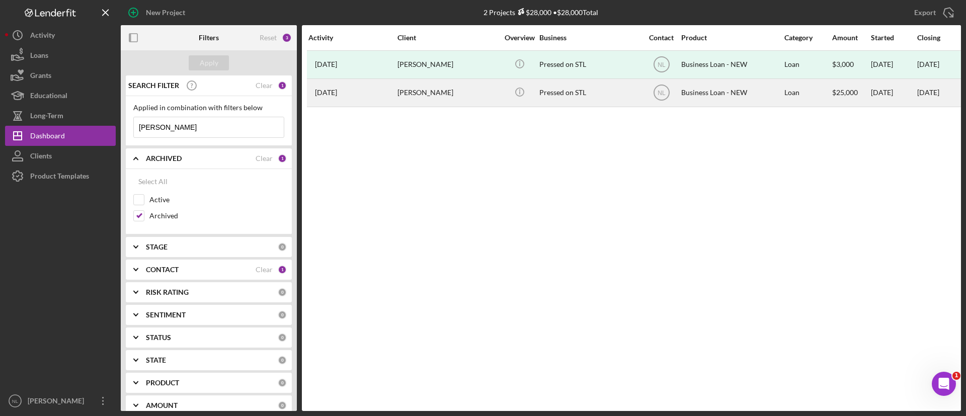
scroll to position [0, 90]
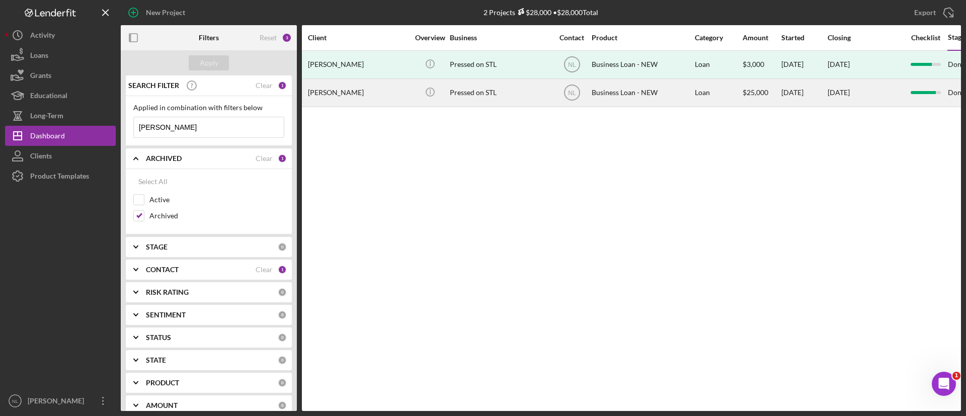
type input "[PERSON_NAME]"
click at [445, 96] on div "Icon/Info" at bounding box center [430, 92] width 38 height 27
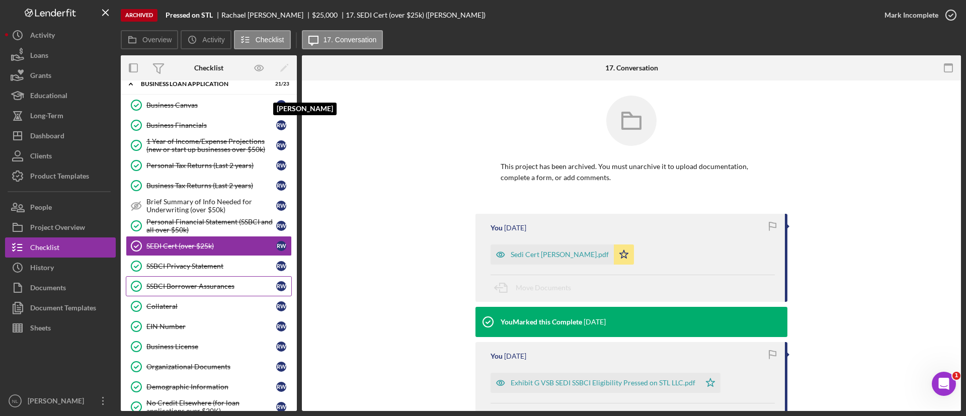
scroll to position [281, 0]
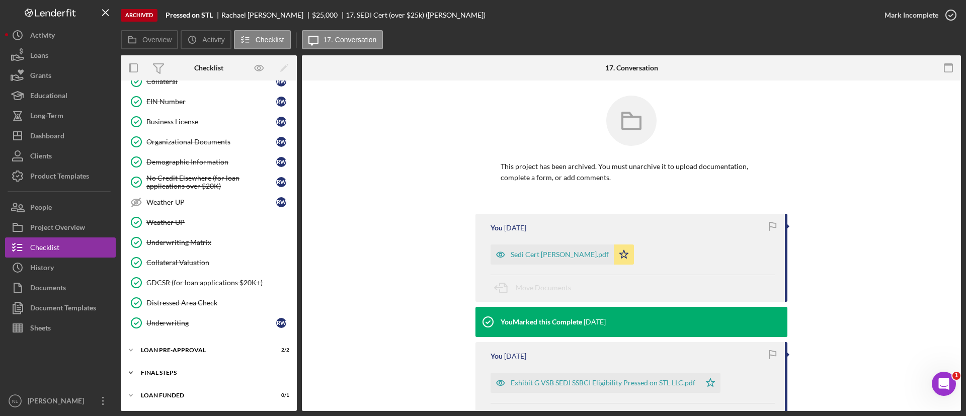
click at [171, 379] on div "Icon/Expander FINAL STEPS 11 / 18" at bounding box center [209, 373] width 176 height 20
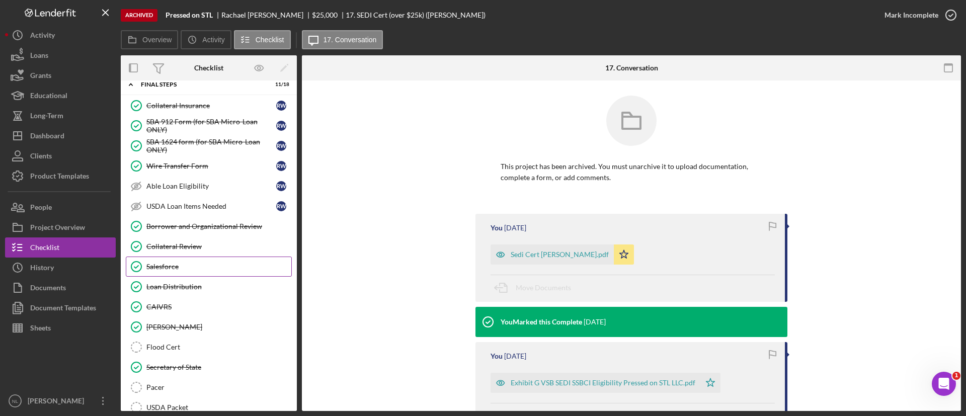
scroll to position [649, 0]
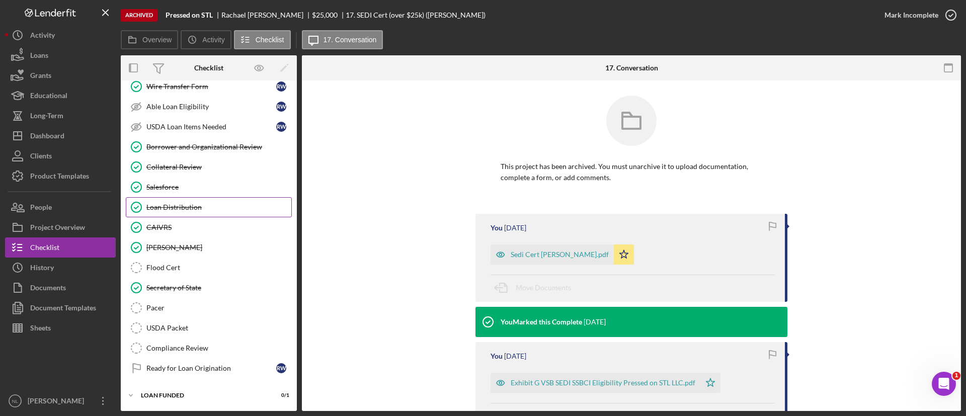
click at [212, 201] on link "Loan Distribution Loan Distribution" at bounding box center [209, 207] width 166 height 20
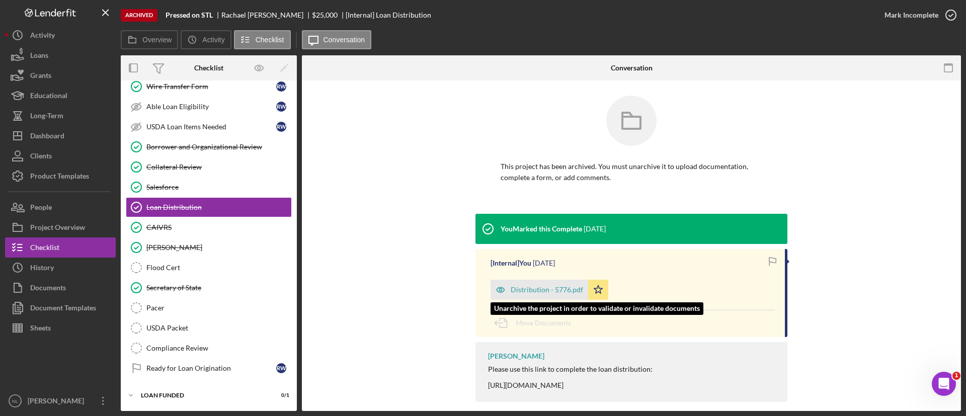
click at [538, 291] on div "Distribution - 5776.pdf" at bounding box center [546, 290] width 72 height 8
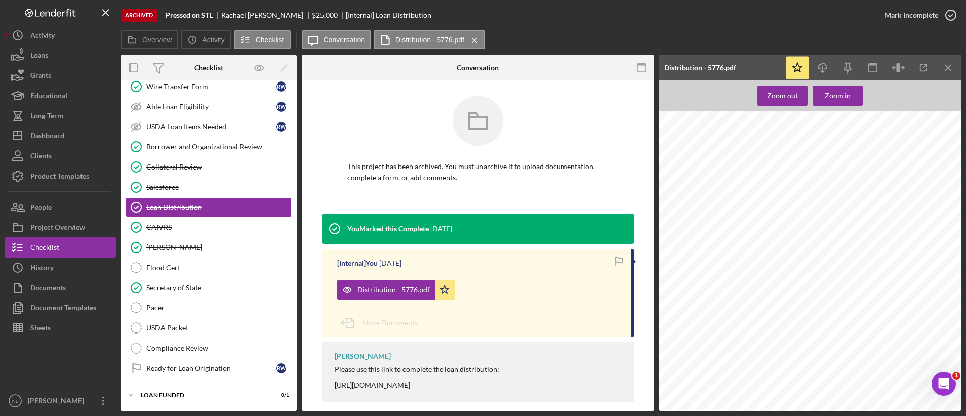
scroll to position [478, 0]
